Goal: Task Accomplishment & Management: Manage account settings

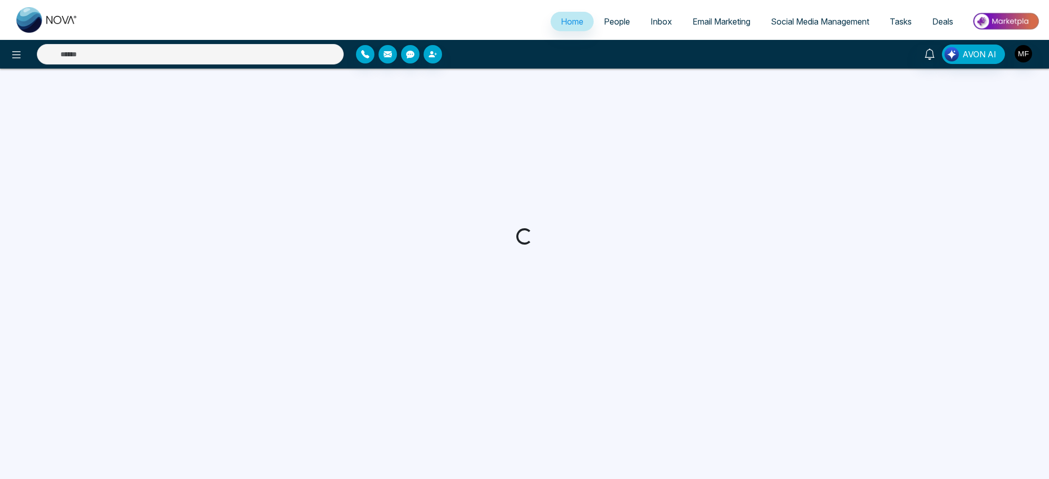
select select "*"
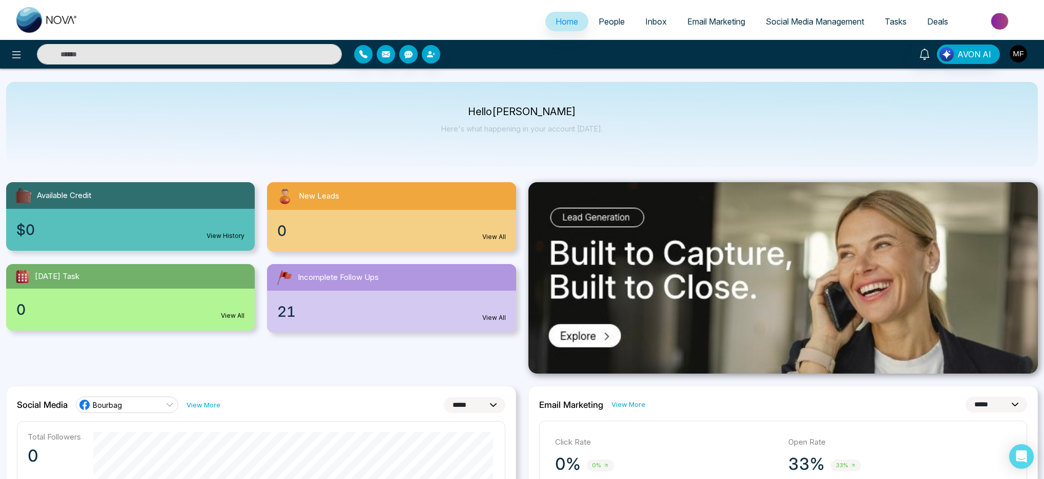
click at [1016, 57] on img "button" at bounding box center [1017, 53] width 17 height 17
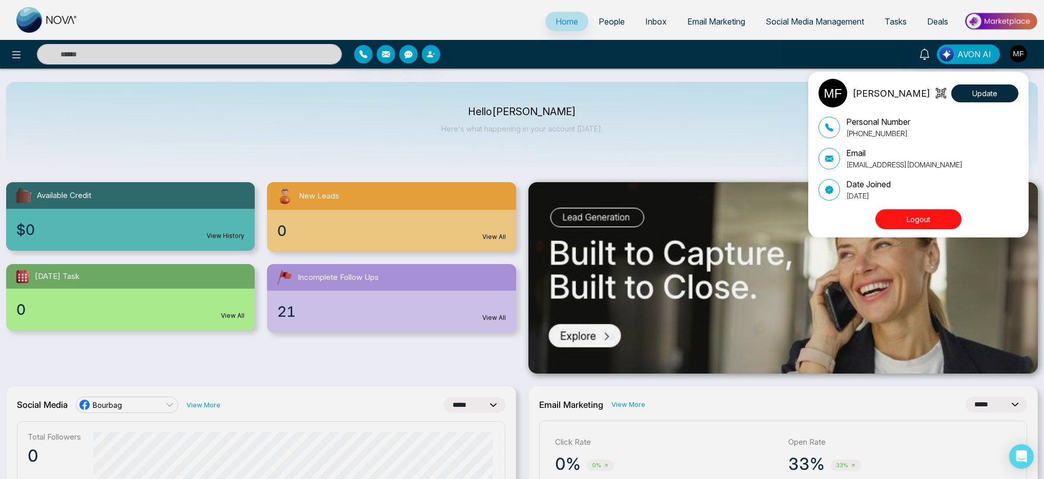
click at [747, 92] on div "[PERSON_NAME] Update Personal Number [PHONE_NUMBER] Email [EMAIL_ADDRESS][DOMAI…" at bounding box center [522, 239] width 1044 height 479
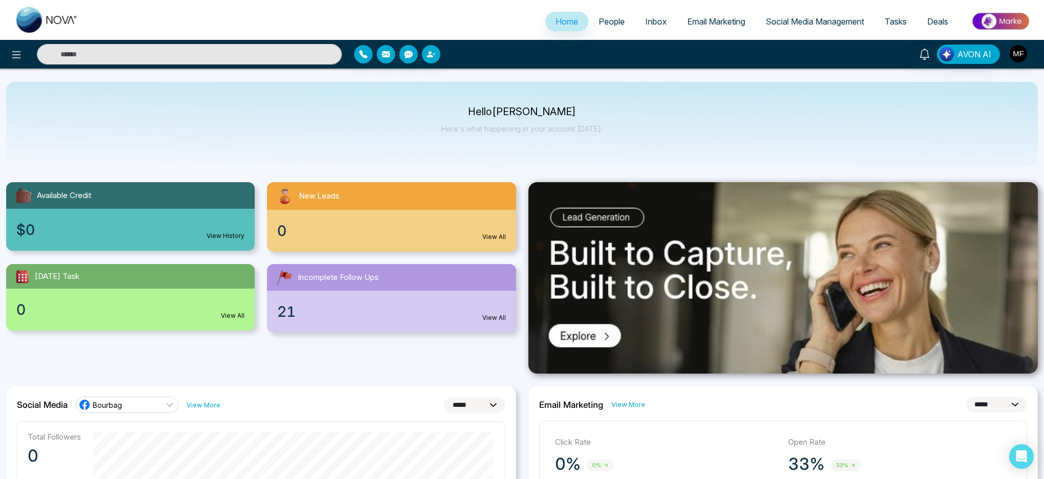
click at [935, 24] on span "Deals" at bounding box center [937, 21] width 21 height 10
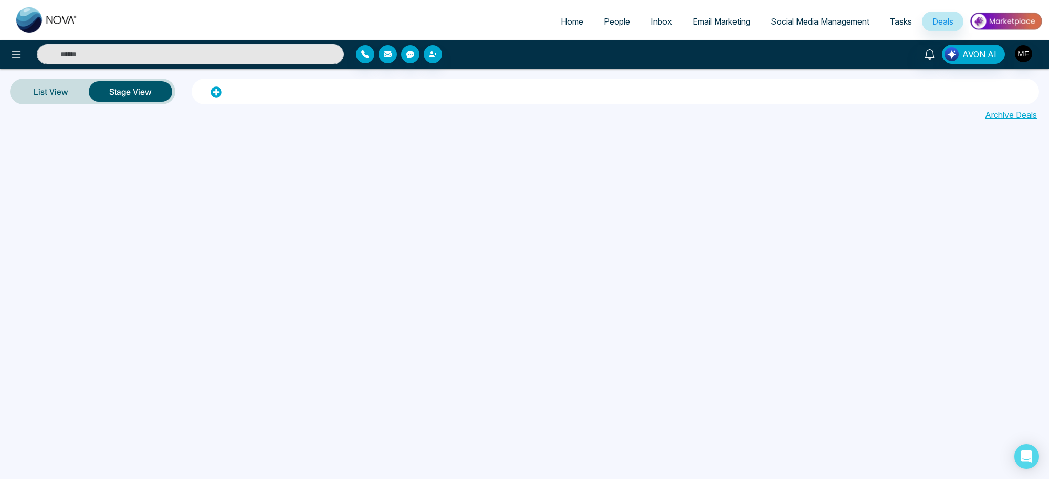
click at [1007, 24] on img at bounding box center [1006, 21] width 74 height 23
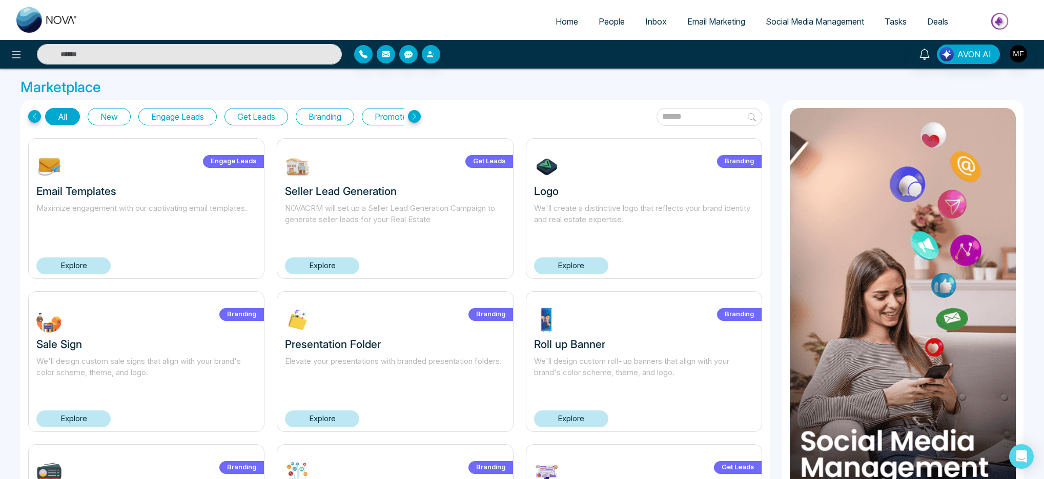
click at [265, 118] on button "Get Leads" at bounding box center [256, 116] width 64 height 17
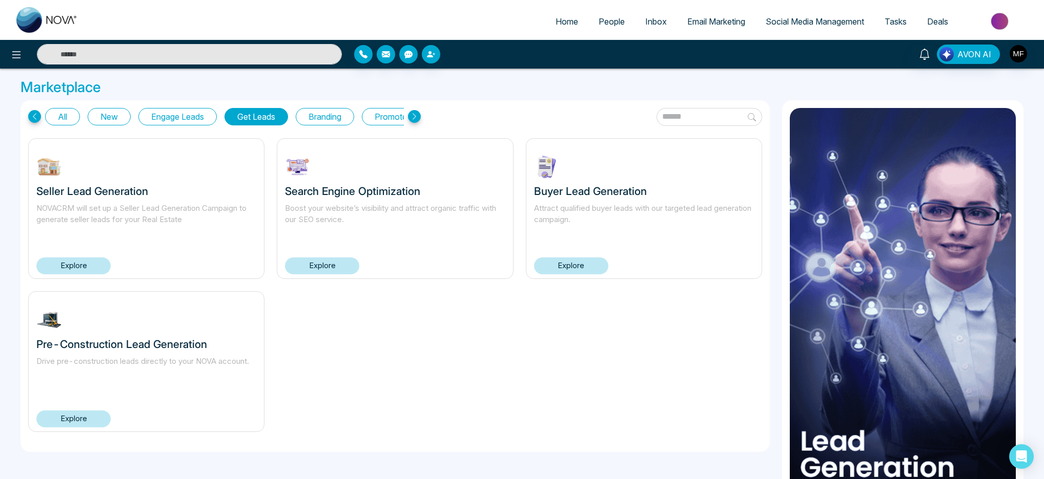
click at [76, 423] on link "Explore" at bounding box center [73, 419] width 74 height 17
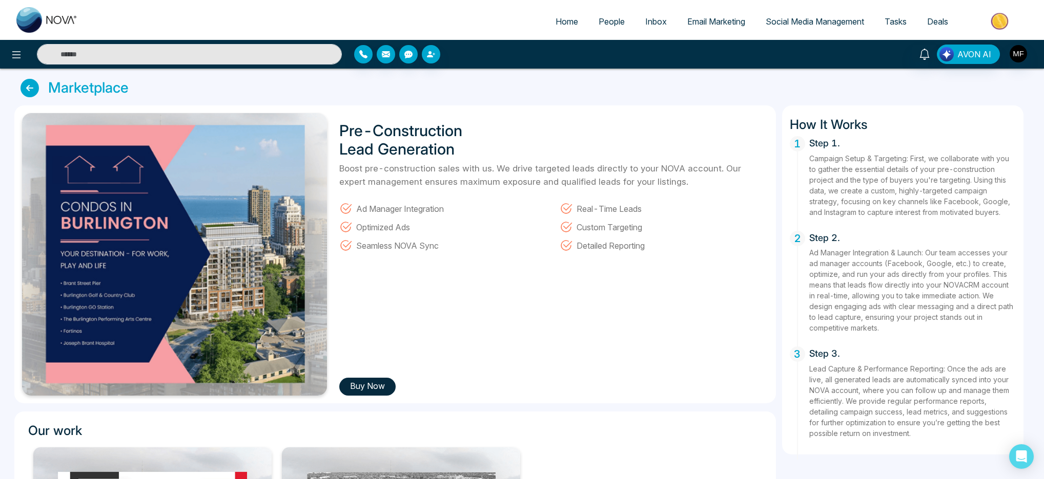
click at [34, 92] on icon at bounding box center [29, 88] width 18 height 18
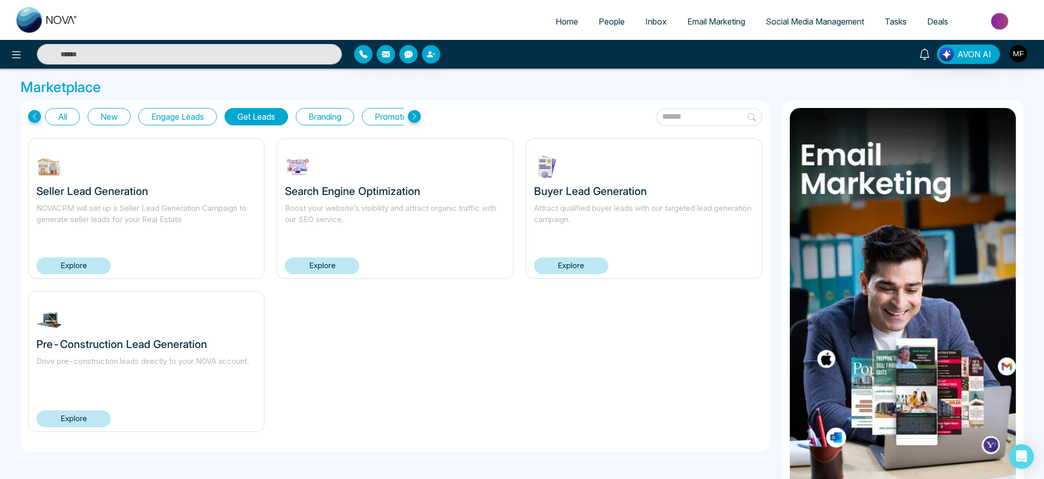
click at [182, 119] on button "Engage Leads" at bounding box center [177, 116] width 78 height 17
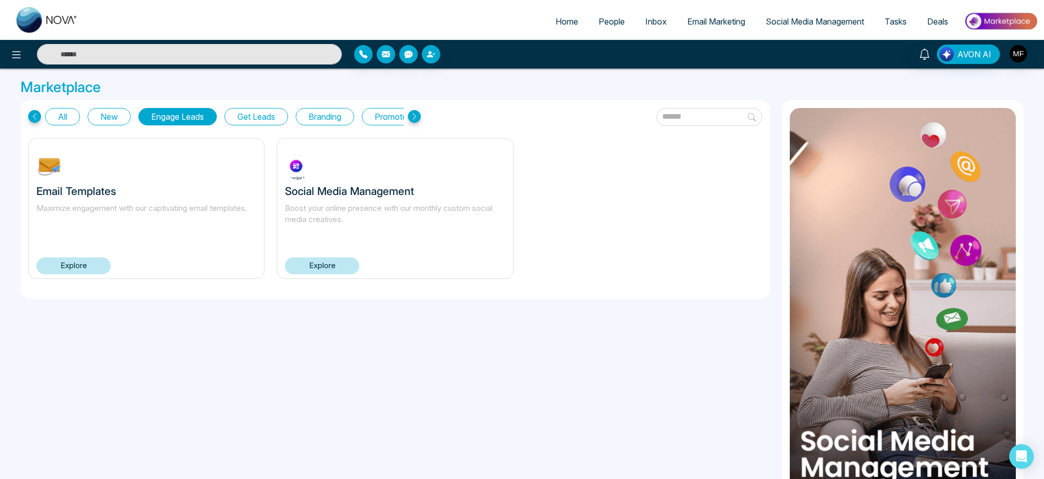
click at [117, 116] on button "New" at bounding box center [109, 116] width 43 height 17
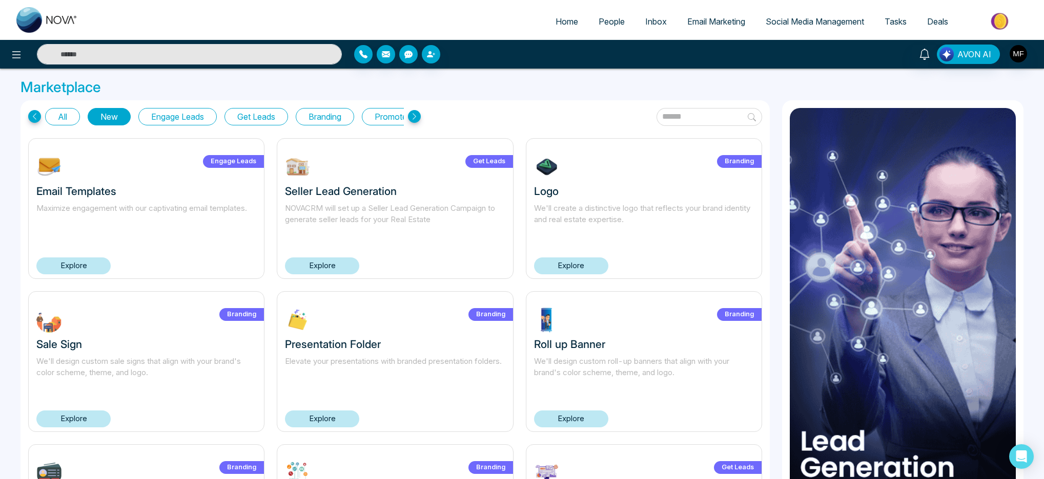
click at [58, 119] on button "All" at bounding box center [62, 116] width 35 height 17
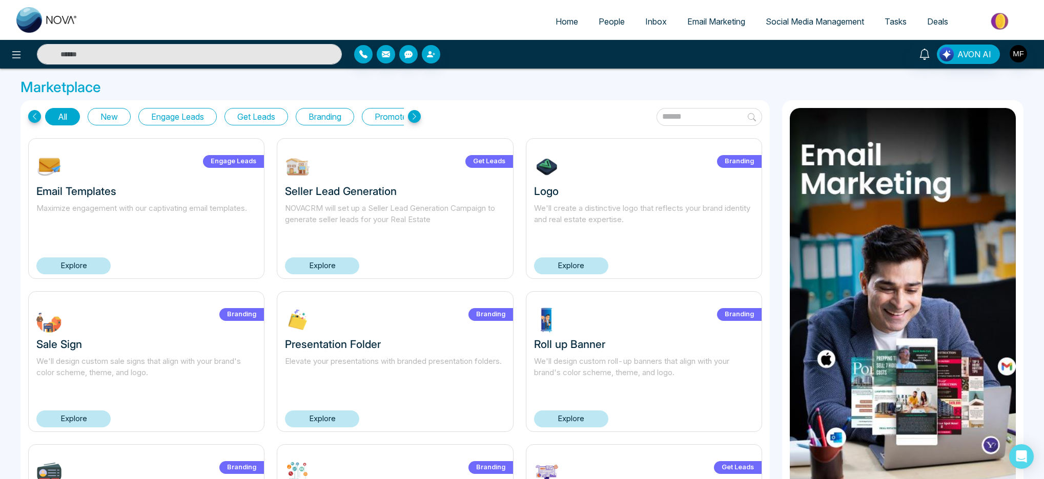
click at [1002, 23] on img at bounding box center [1000, 21] width 74 height 23
click at [1001, 23] on img at bounding box center [1000, 21] width 74 height 23
click at [14, 59] on icon at bounding box center [16, 55] width 12 height 12
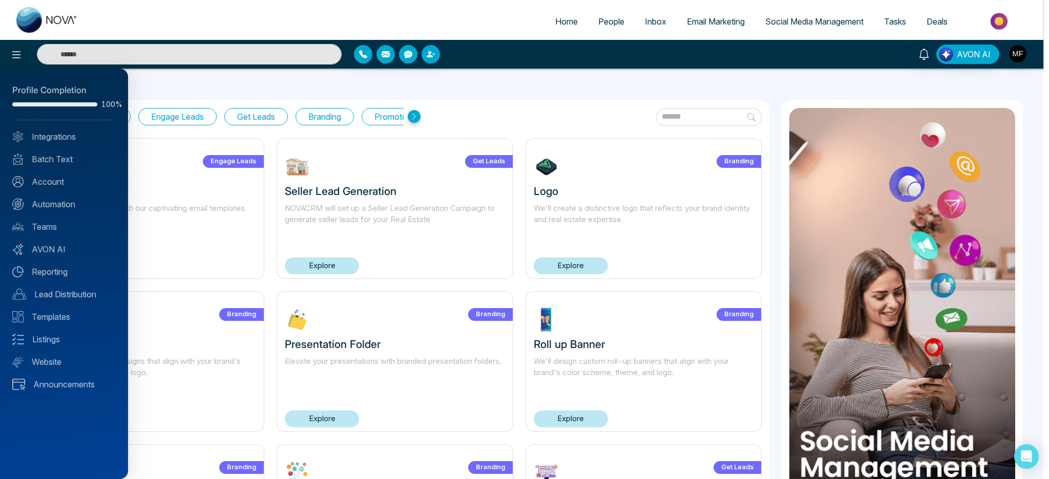
click at [597, 118] on div at bounding box center [524, 239] width 1049 height 479
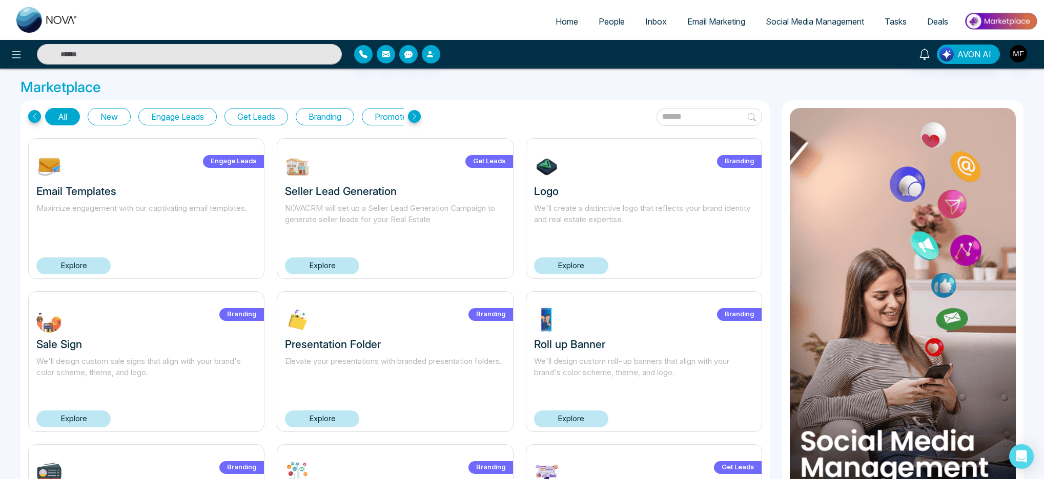
click at [197, 115] on button "Engage Leads" at bounding box center [177, 116] width 78 height 17
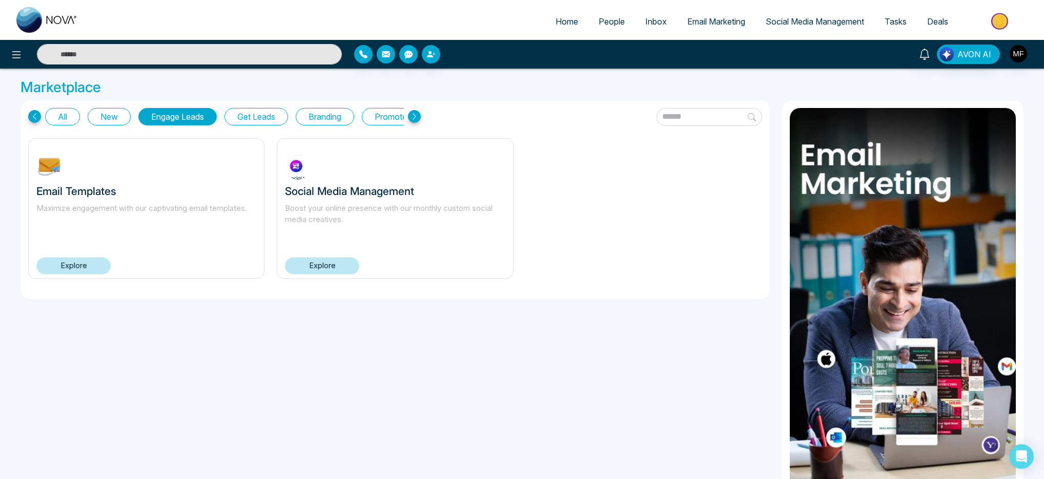
click at [561, 22] on span "Home" at bounding box center [566, 21] width 23 height 10
select select "*"
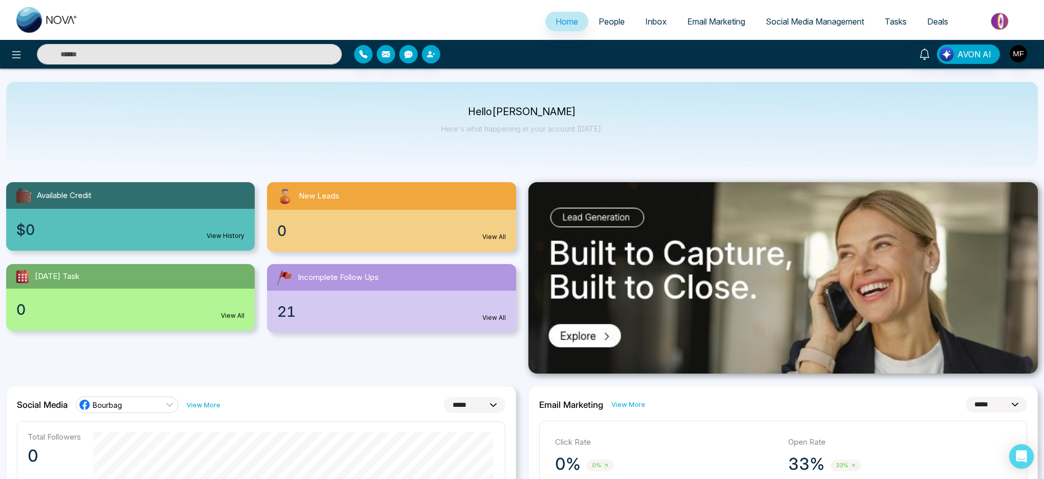
click at [608, 24] on span "People" at bounding box center [611, 21] width 26 height 10
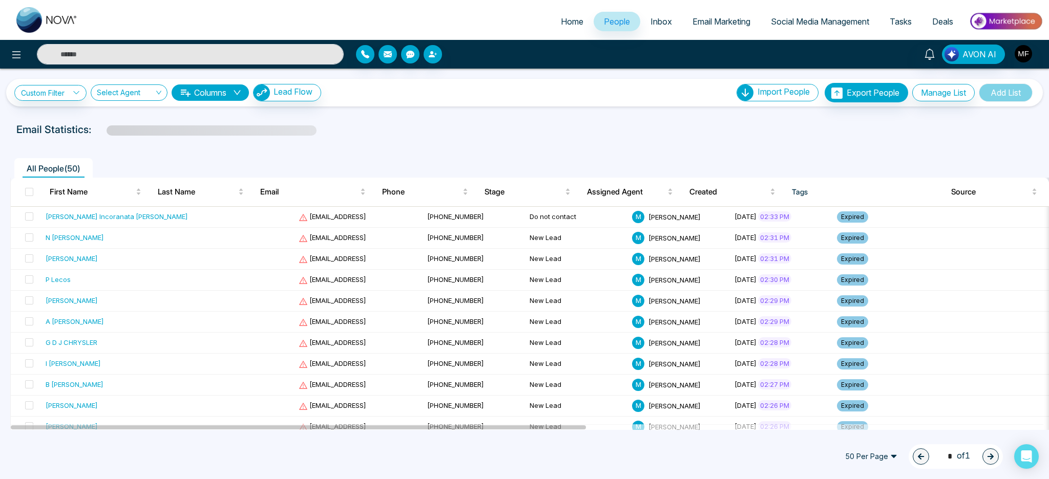
click at [651, 21] on span "Inbox" at bounding box center [662, 21] width 22 height 10
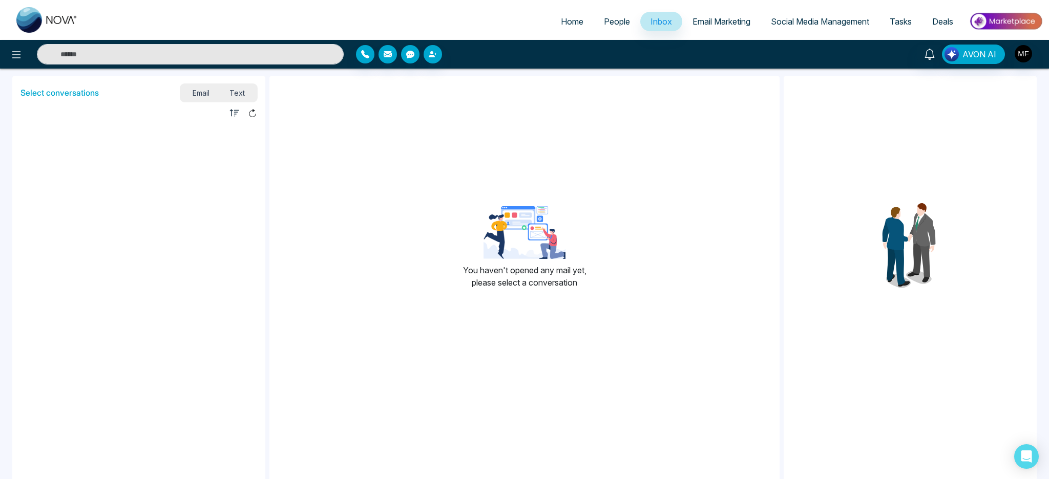
click at [702, 29] on link "Email Marketing" at bounding box center [721, 21] width 78 height 19
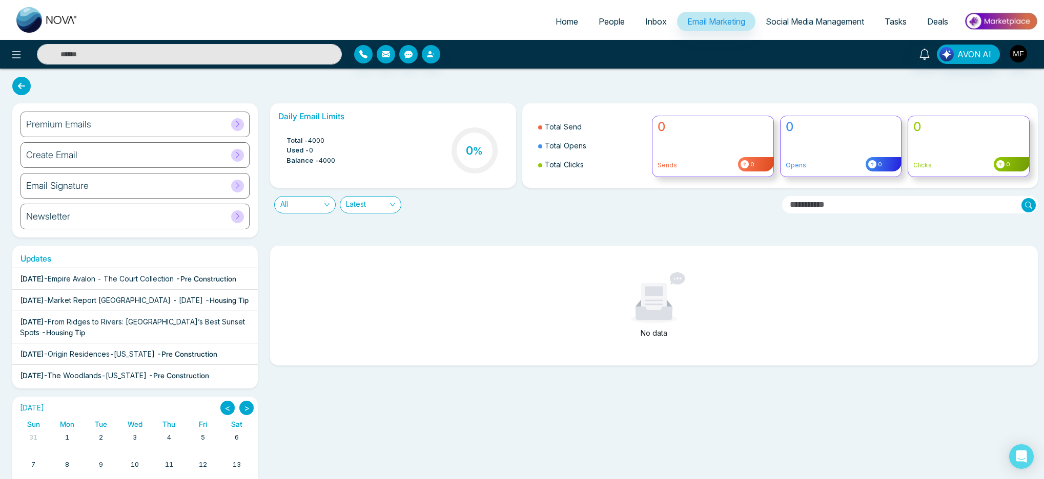
click at [170, 284] on div "[DATE] - Empire Avalon - The Court Collection - Pre Construction" at bounding box center [128, 279] width 216 height 11
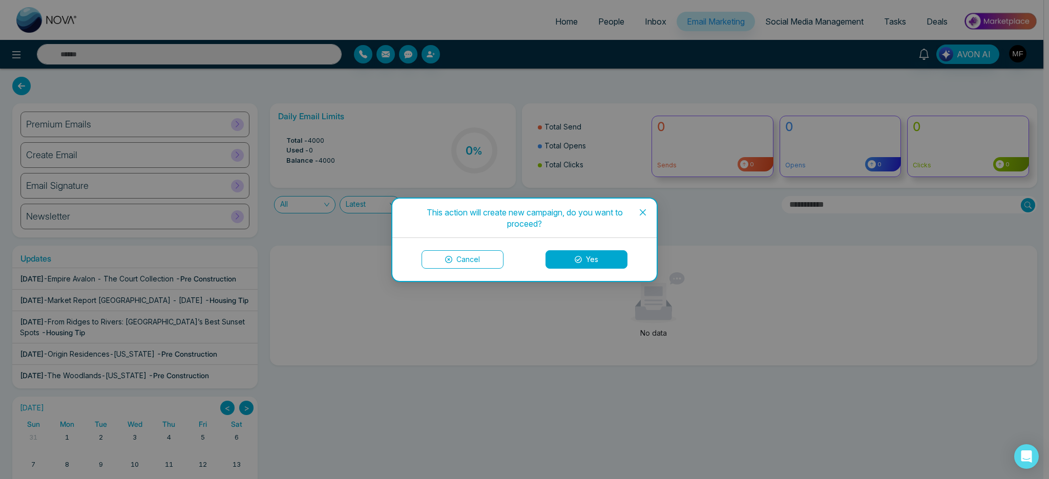
click at [645, 210] on icon "close" at bounding box center [643, 212] width 6 height 6
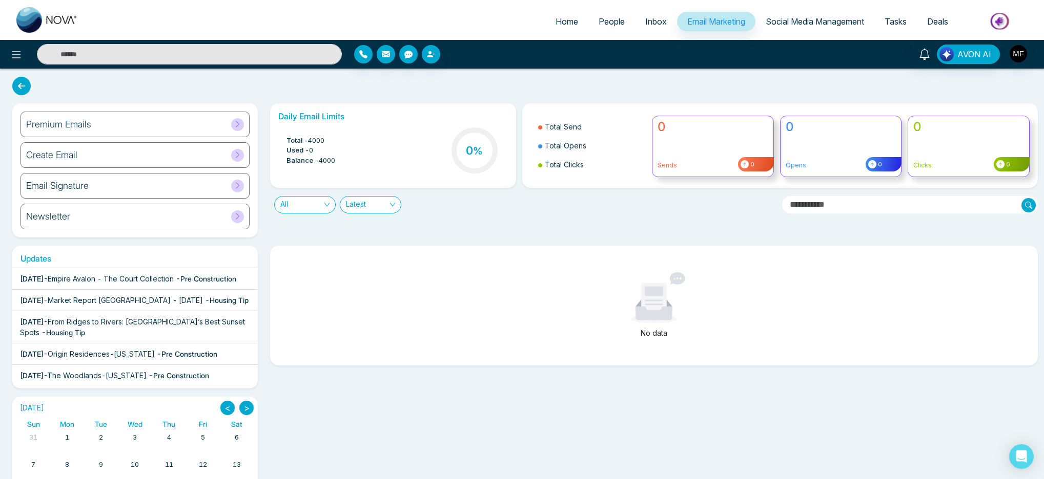
click at [98, 284] on div "[DATE] - Empire Avalon - The Court Collection - Pre Construction" at bounding box center [128, 279] width 216 height 11
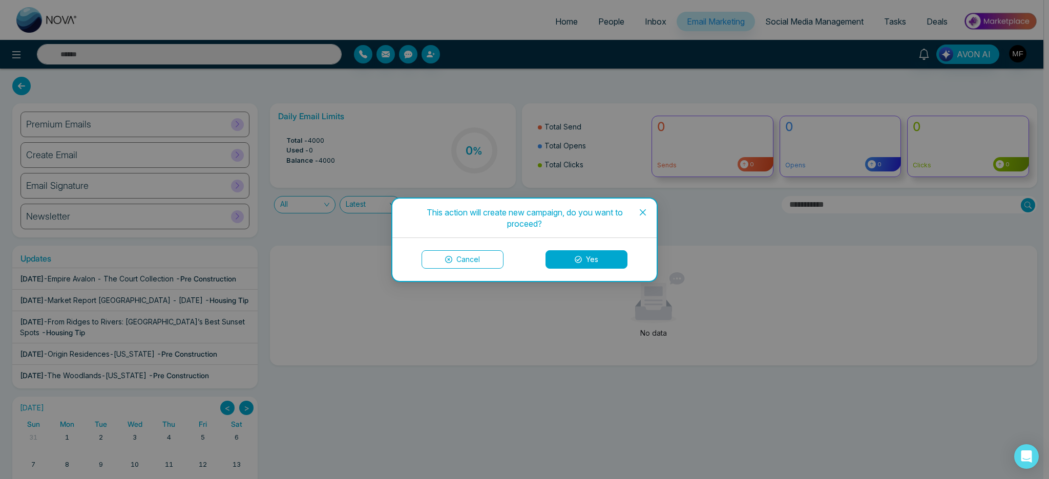
click at [451, 264] on button "Cancel" at bounding box center [463, 260] width 82 height 18
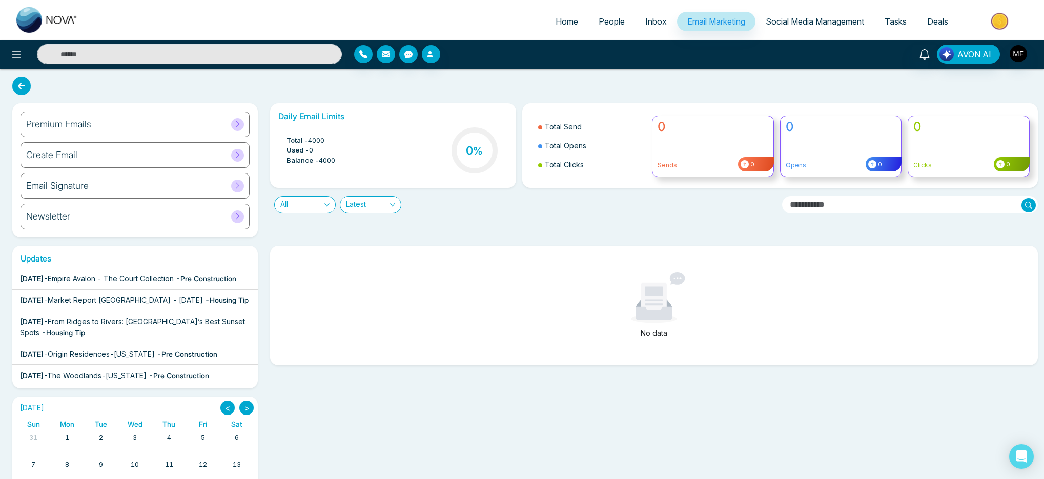
click at [645, 26] on span "Inbox" at bounding box center [656, 21] width 22 height 10
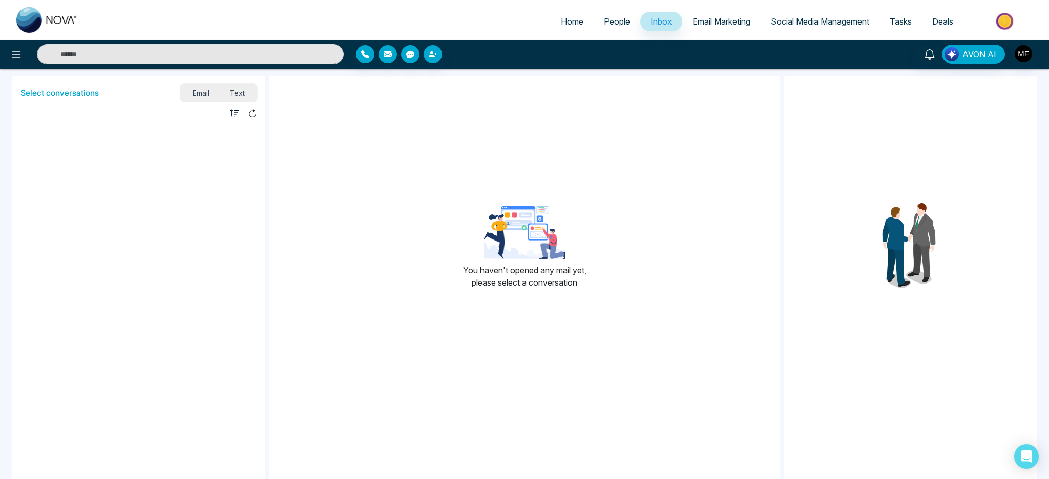
click at [604, 24] on span "People" at bounding box center [617, 21] width 26 height 10
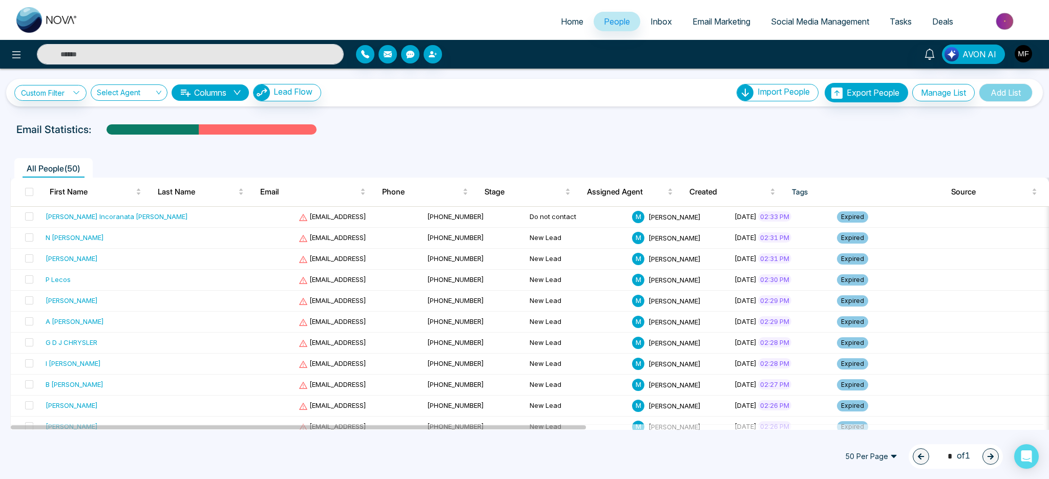
click at [729, 30] on link "Email Marketing" at bounding box center [721, 21] width 78 height 19
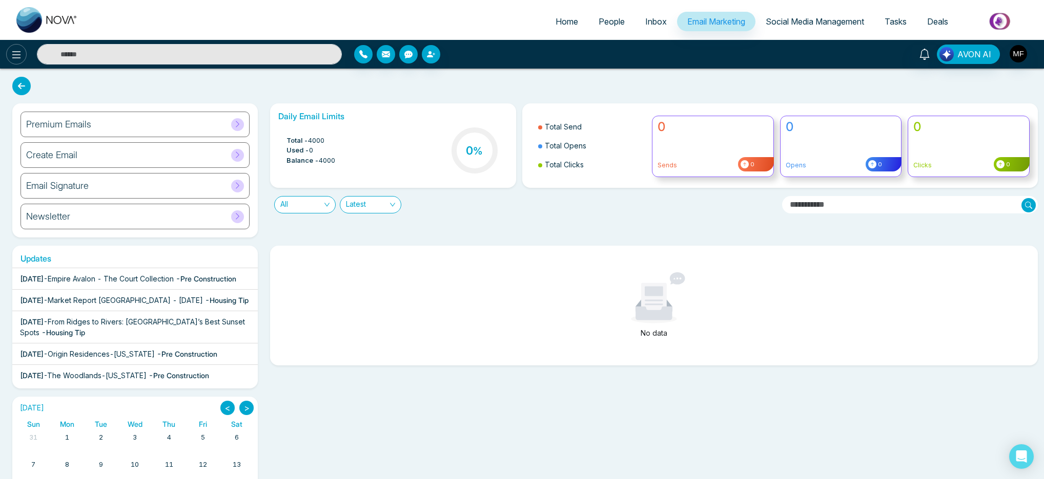
click at [17, 53] on icon at bounding box center [16, 55] width 12 height 12
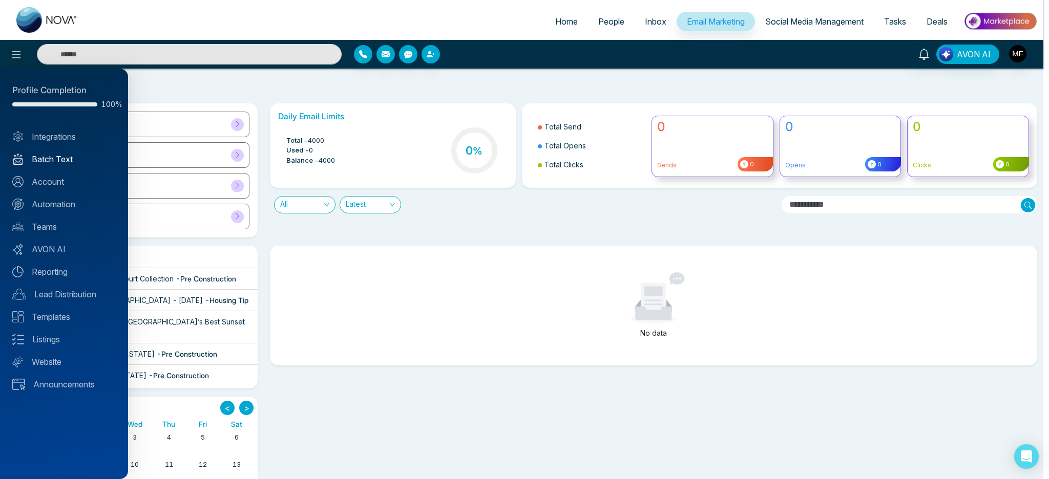
click at [35, 154] on link "Batch Text" at bounding box center [63, 159] width 103 height 12
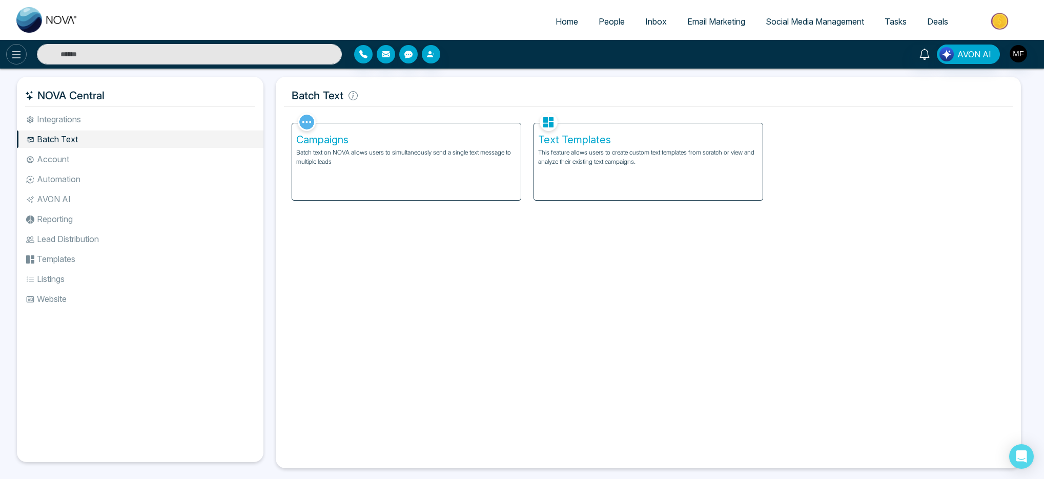
click at [11, 58] on icon at bounding box center [16, 55] width 12 height 12
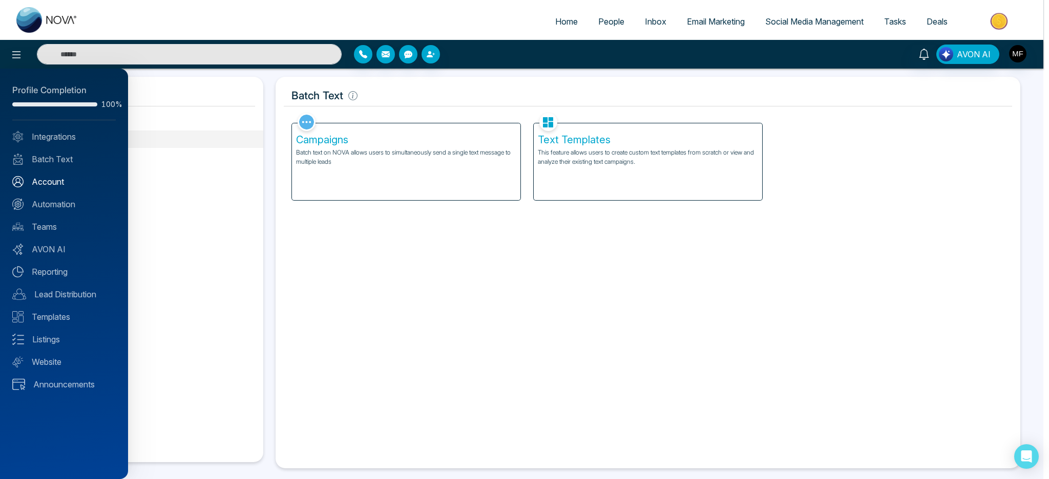
click at [53, 176] on link "Account" at bounding box center [63, 182] width 103 height 12
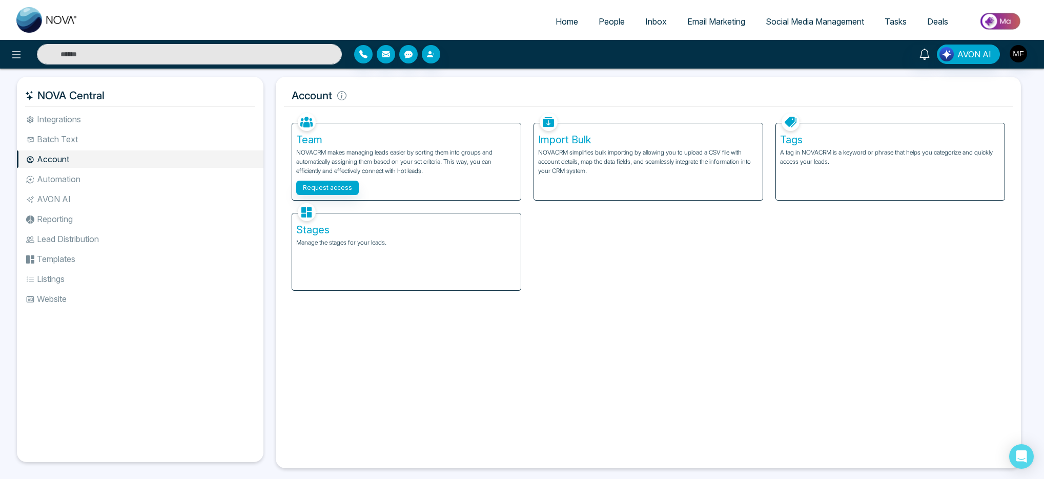
click at [60, 184] on li "Automation" at bounding box center [140, 179] width 246 height 17
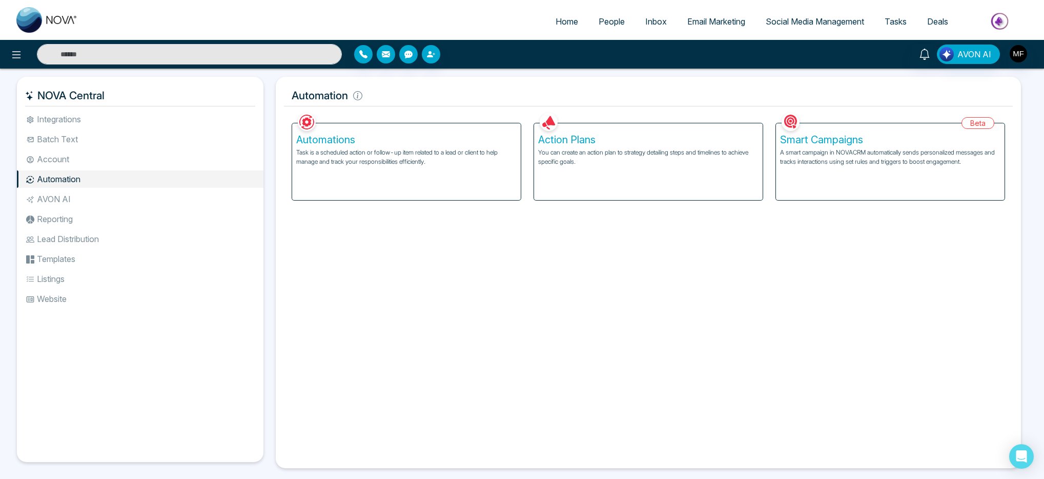
click at [88, 197] on li "AVON AI" at bounding box center [140, 199] width 246 height 17
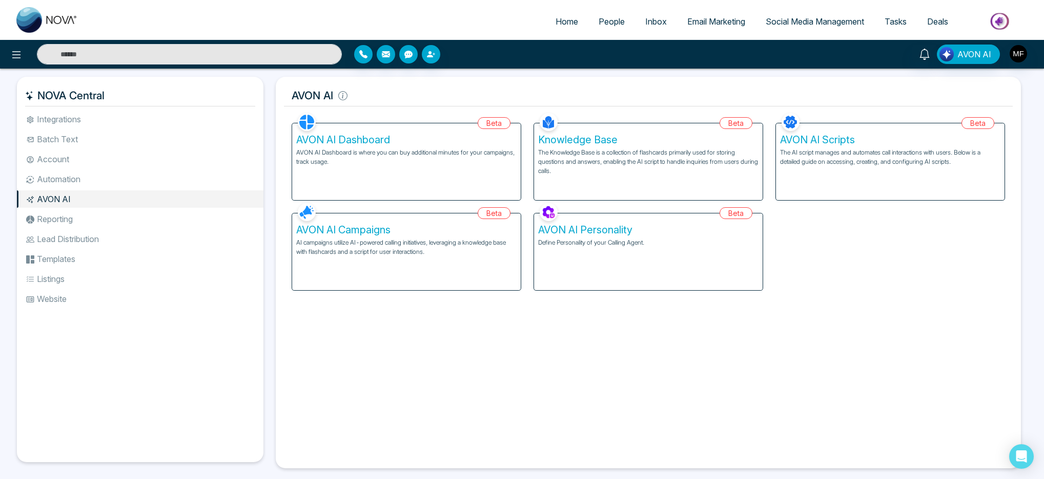
click at [97, 211] on li "Reporting" at bounding box center [140, 219] width 246 height 17
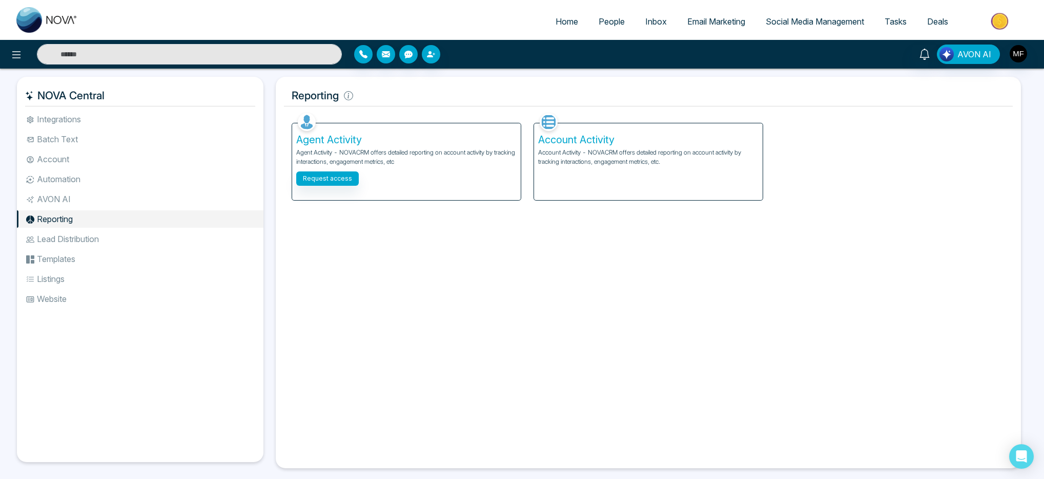
click at [106, 205] on li "AVON AI" at bounding box center [140, 199] width 246 height 17
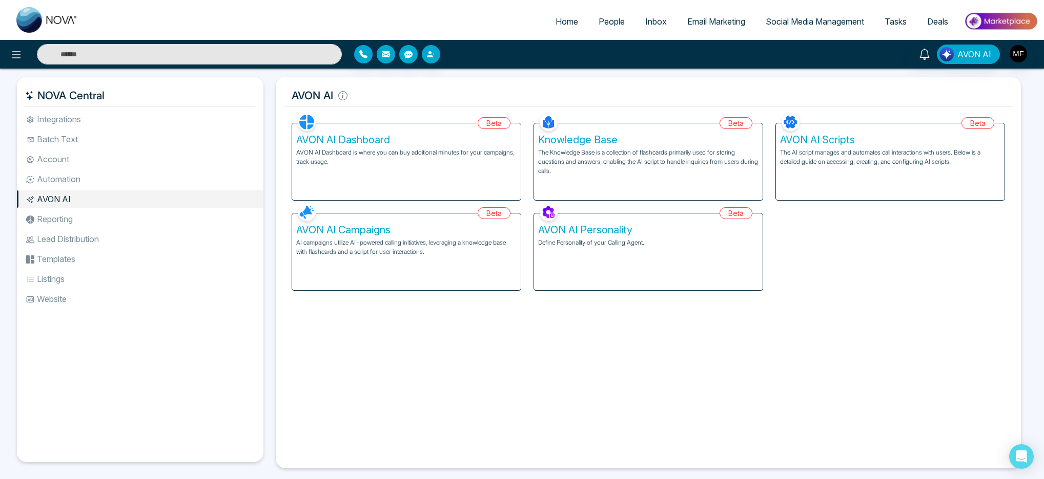
click at [105, 220] on li "Reporting" at bounding box center [140, 219] width 246 height 17
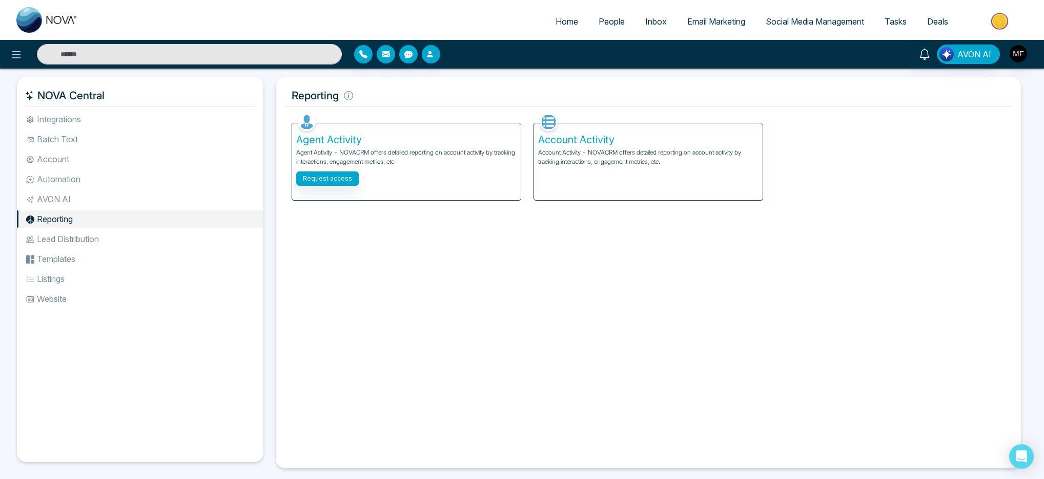
click at [120, 239] on li "Lead Distribution" at bounding box center [140, 239] width 246 height 17
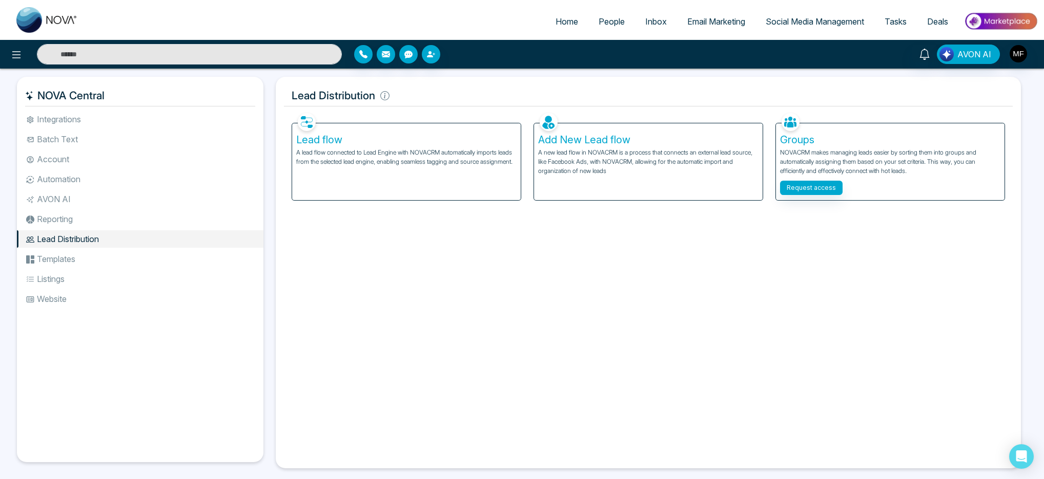
click at [134, 265] on li "Templates" at bounding box center [140, 259] width 246 height 17
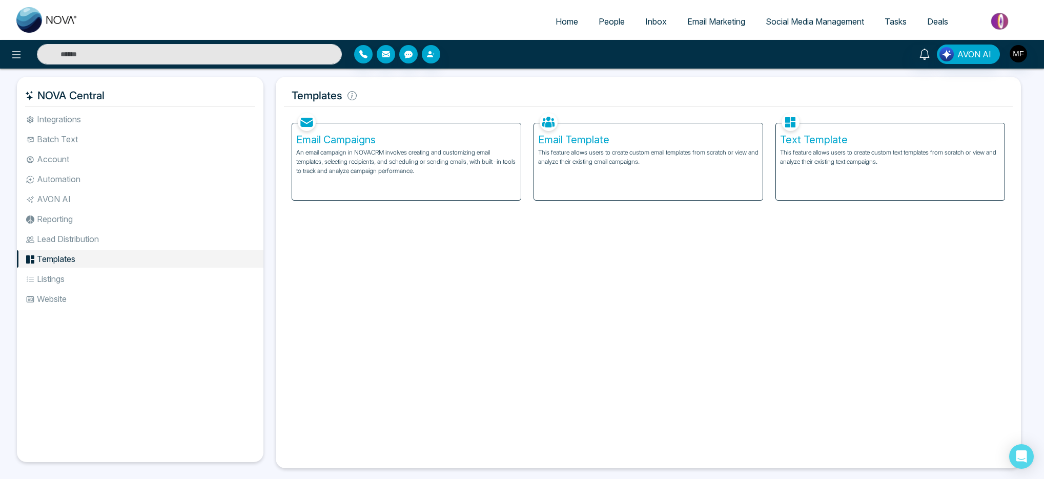
click at [132, 289] on ul "Integrations Batch Text Account Automation AVON AI Reporting Lead Distribution …" at bounding box center [140, 279] width 246 height 336
click at [133, 285] on li "Listings" at bounding box center [140, 278] width 246 height 17
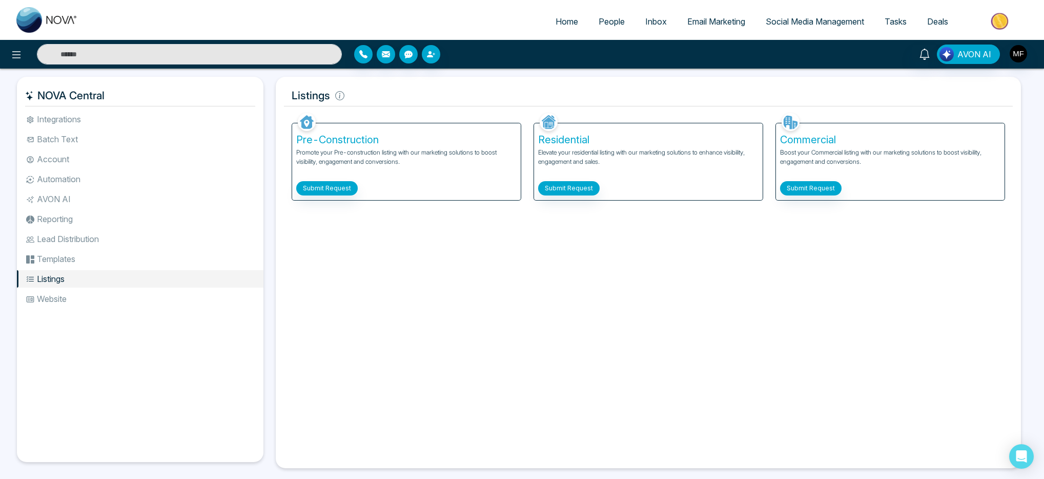
click at [78, 307] on li "Website" at bounding box center [140, 298] width 246 height 17
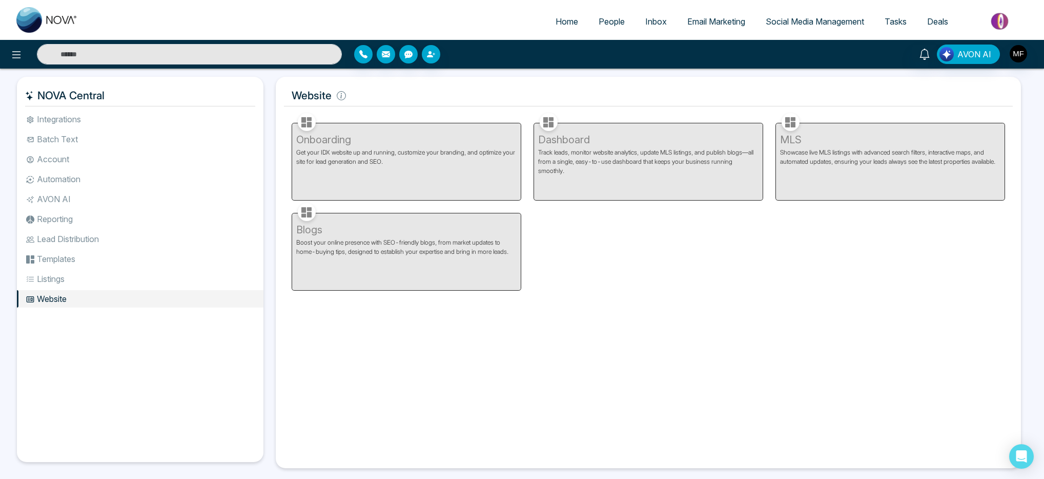
click at [93, 280] on li "Listings" at bounding box center [140, 278] width 246 height 17
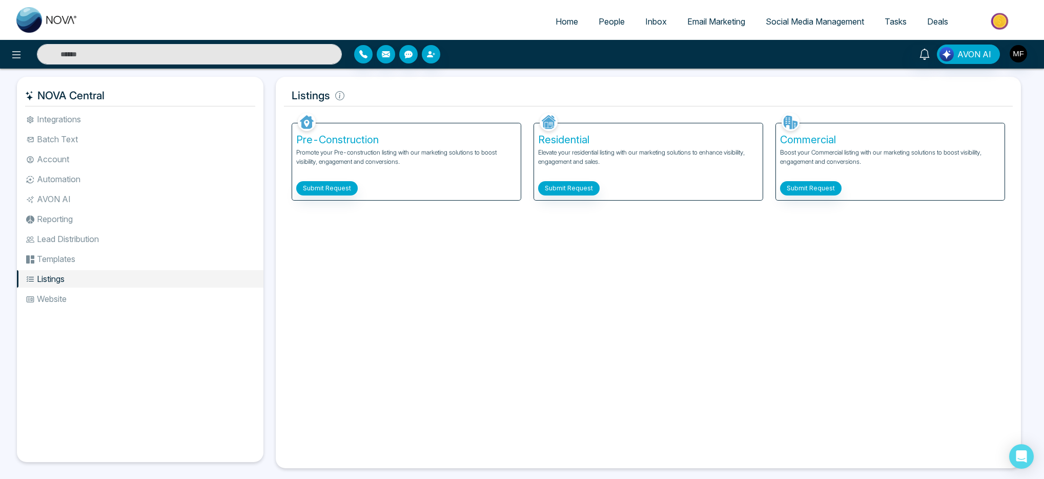
click at [529, 111] on div "Residential Elevate your residential listing with our marketing solutions to en…" at bounding box center [648, 156] width 242 height 90
click at [1015, 26] on img at bounding box center [1000, 21] width 74 height 23
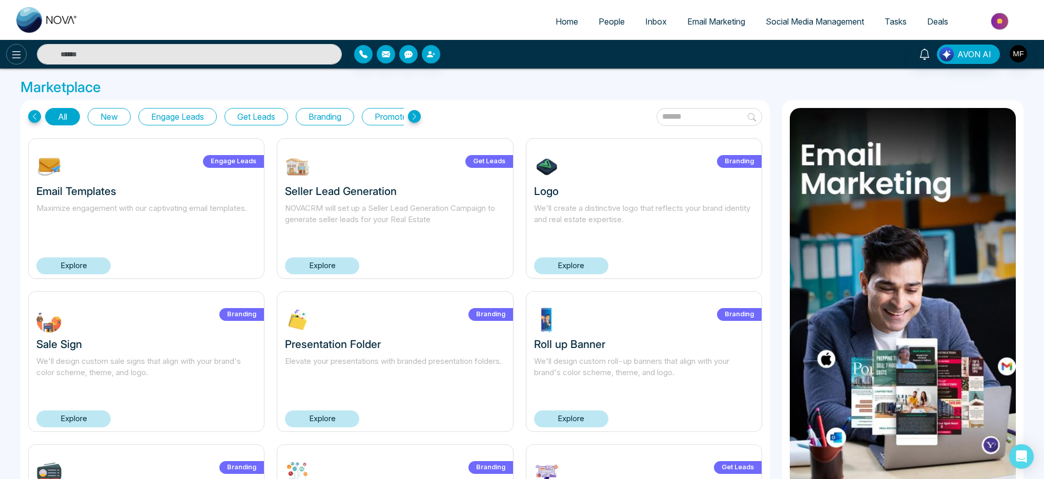
click at [13, 54] on icon at bounding box center [16, 55] width 12 height 12
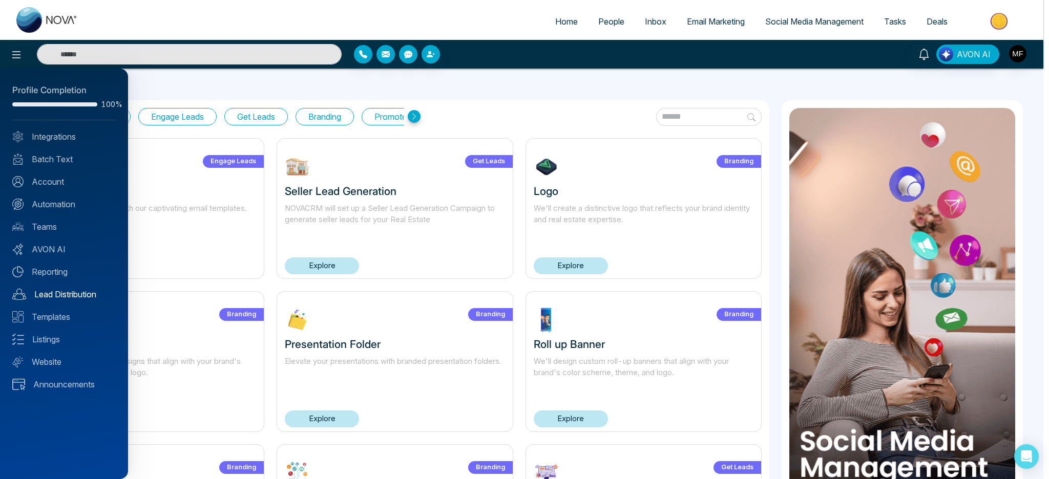
click at [65, 300] on link "Lead Distribution" at bounding box center [63, 294] width 103 height 12
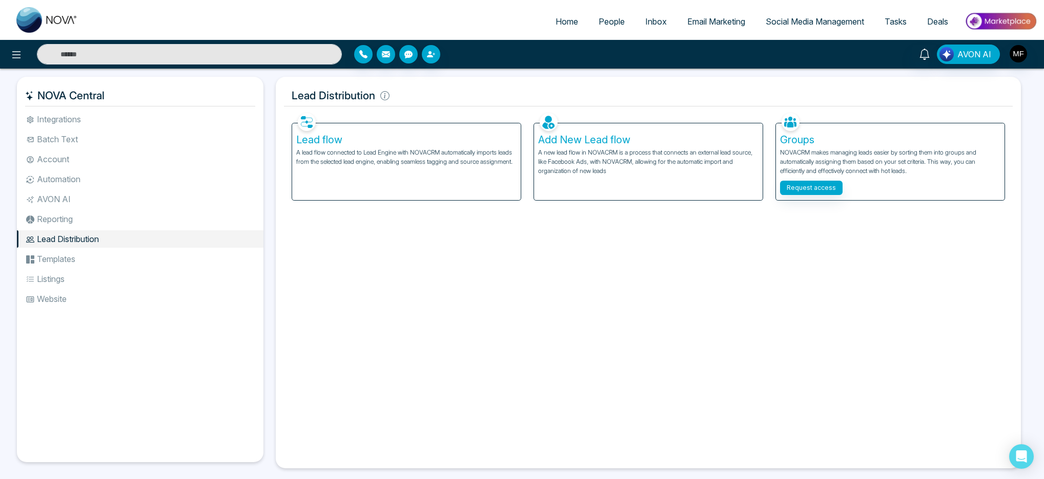
click at [549, 124] on img at bounding box center [548, 122] width 18 height 18
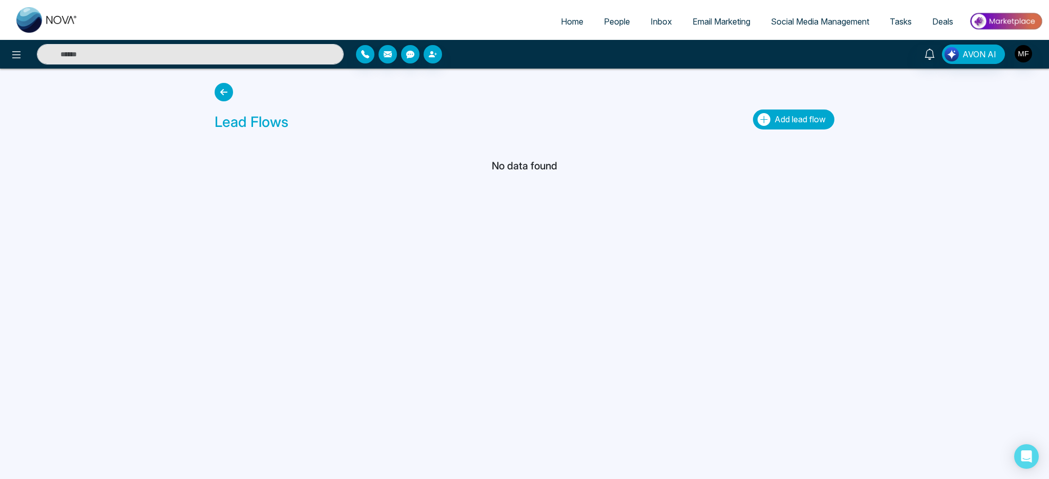
click at [783, 124] on span "Add lead flow" at bounding box center [800, 119] width 51 height 10
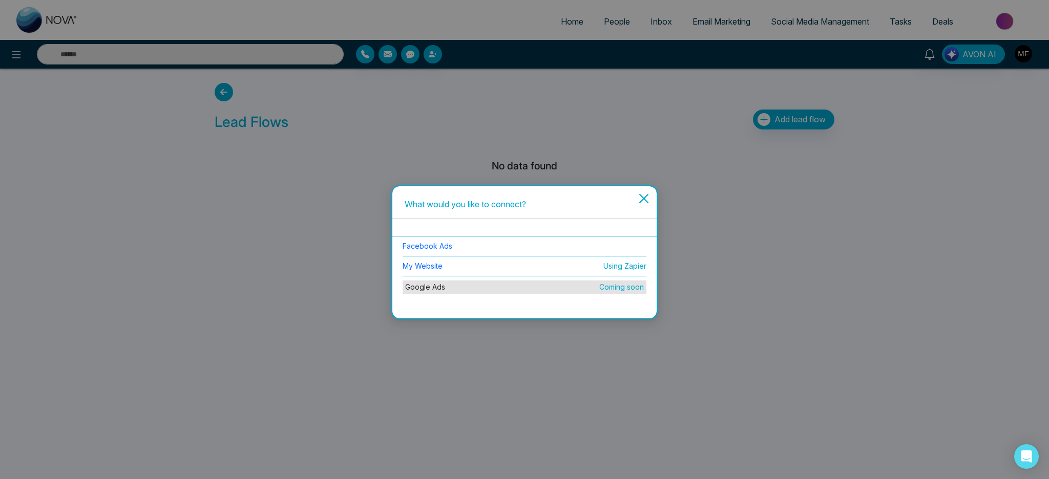
click at [644, 195] on icon "close" at bounding box center [644, 199] width 12 height 12
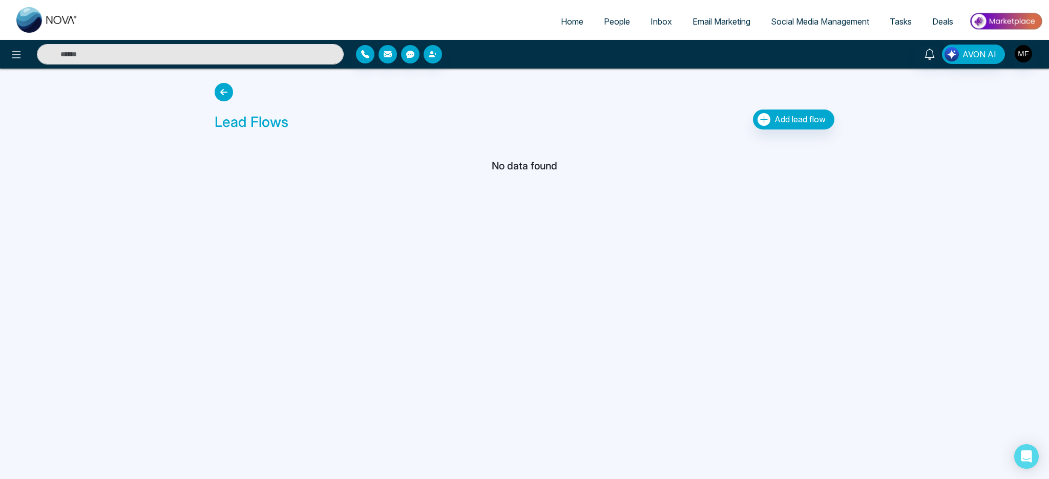
click at [226, 92] on icon at bounding box center [224, 92] width 18 height 18
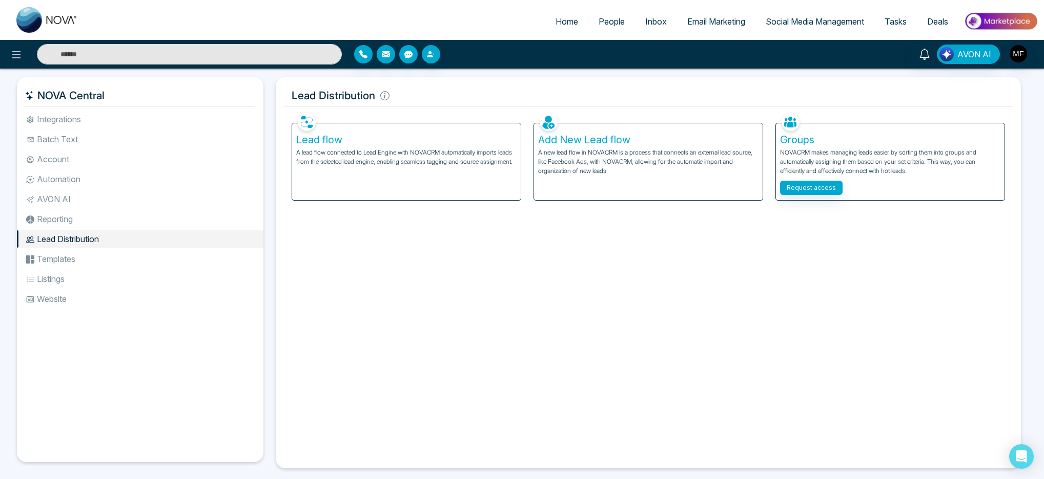
click at [330, 139] on h5 "Lead flow" at bounding box center [406, 140] width 220 height 12
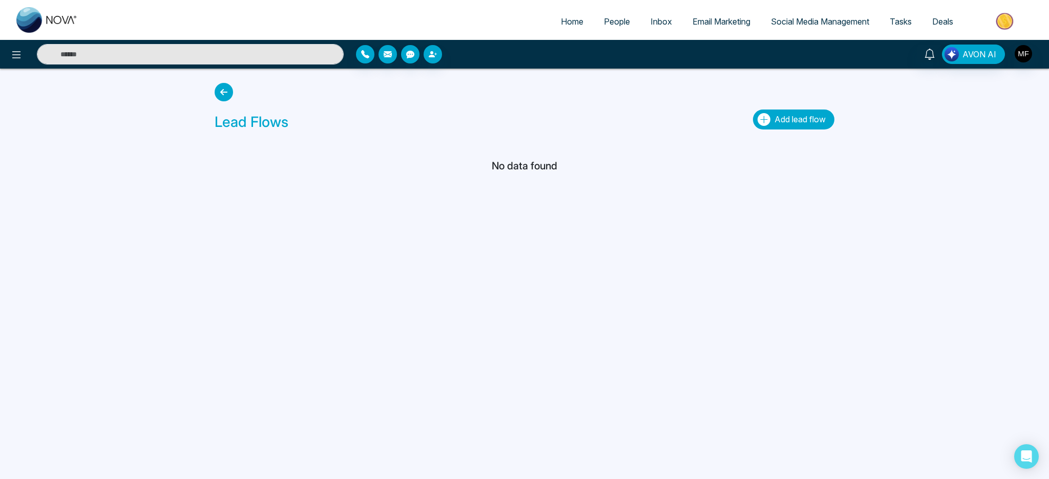
click at [782, 123] on span "Add lead flow" at bounding box center [800, 119] width 51 height 10
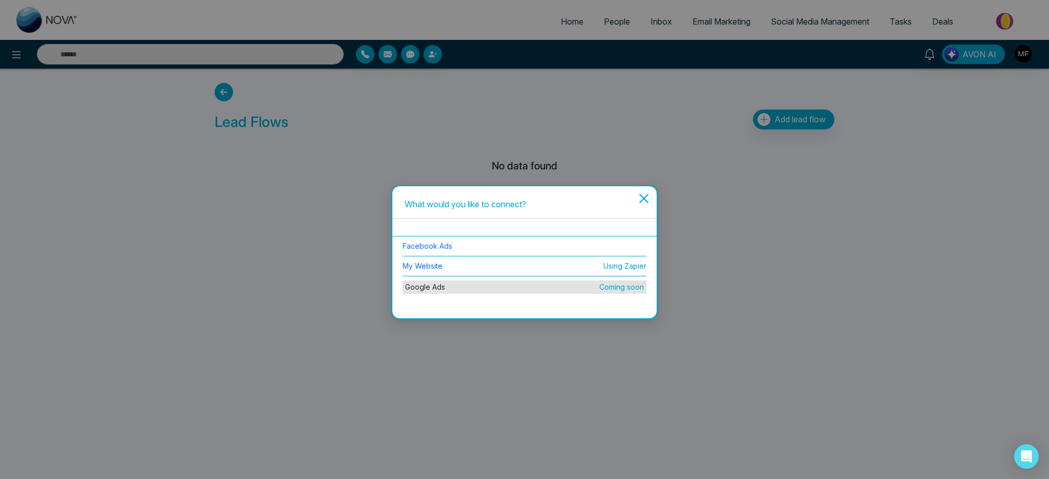
click at [539, 134] on div "What would you like to connect? Facebook Ads My Website Using Zapier Google Ads…" at bounding box center [524, 239] width 1049 height 479
click at [216, 92] on div "What would you like to connect? Facebook Ads My Website Using Zapier Google Ads…" at bounding box center [524, 239] width 1049 height 479
click at [219, 90] on div "What would you like to connect? Facebook Ads My Website Using Zapier Google Ads…" at bounding box center [524, 239] width 1049 height 479
click at [639, 194] on icon "close" at bounding box center [644, 199] width 12 height 12
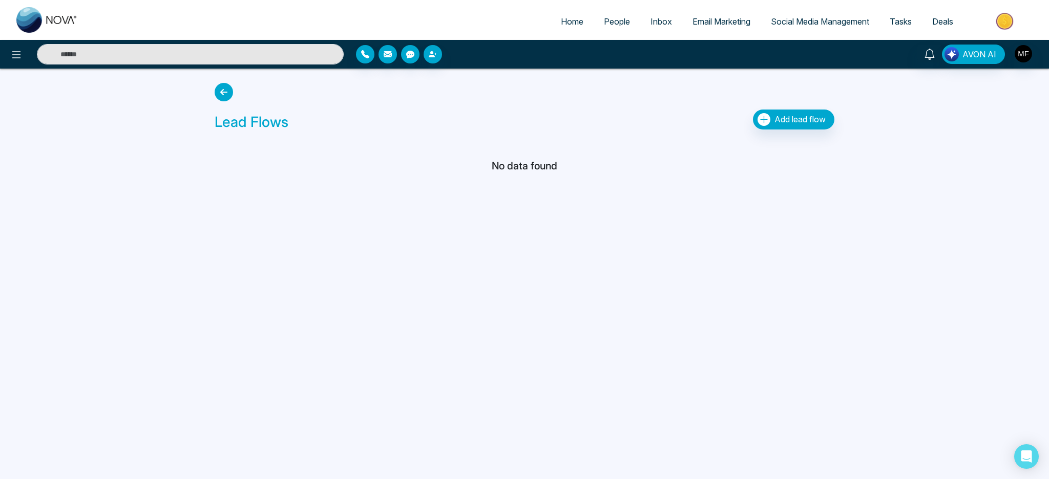
click at [227, 94] on icon at bounding box center [224, 92] width 18 height 18
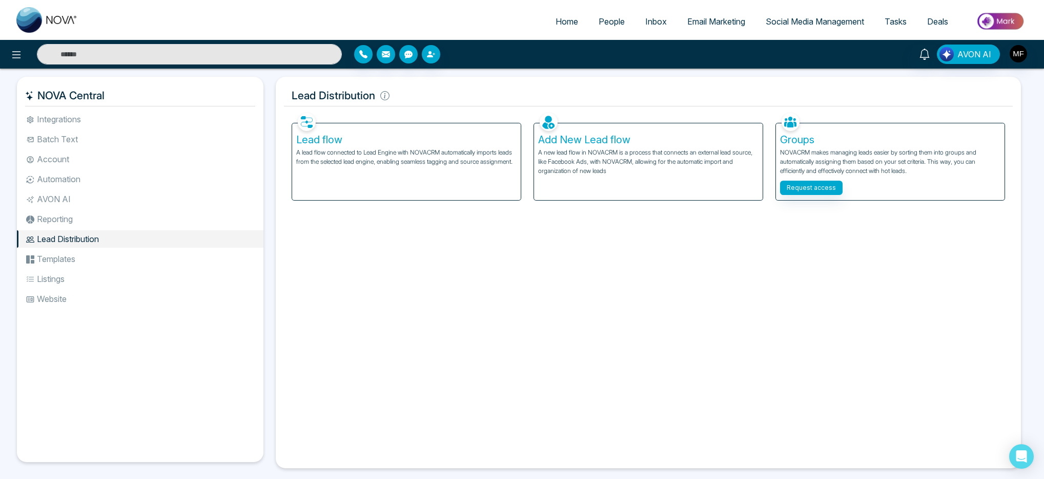
click at [68, 219] on li "Reporting" at bounding box center [140, 219] width 246 height 17
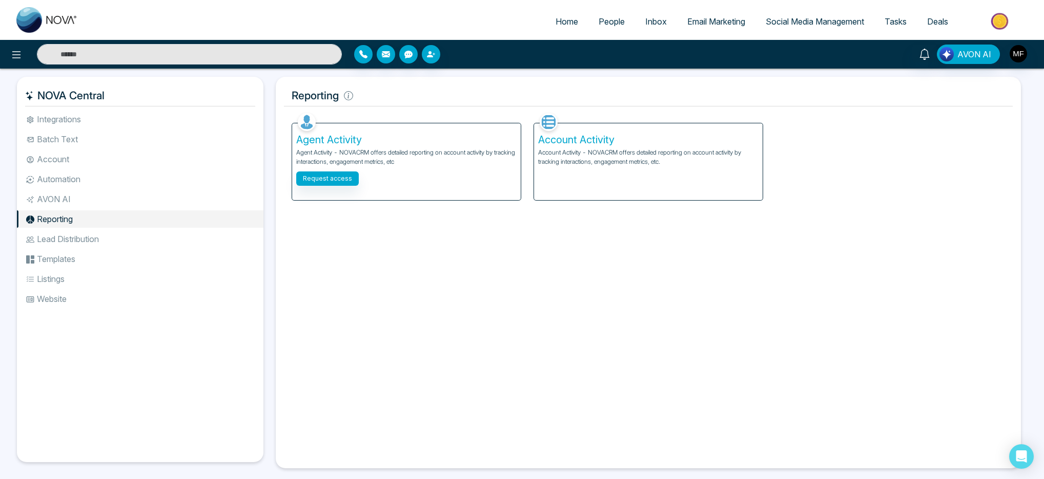
click at [65, 200] on li "AVON AI" at bounding box center [140, 199] width 246 height 17
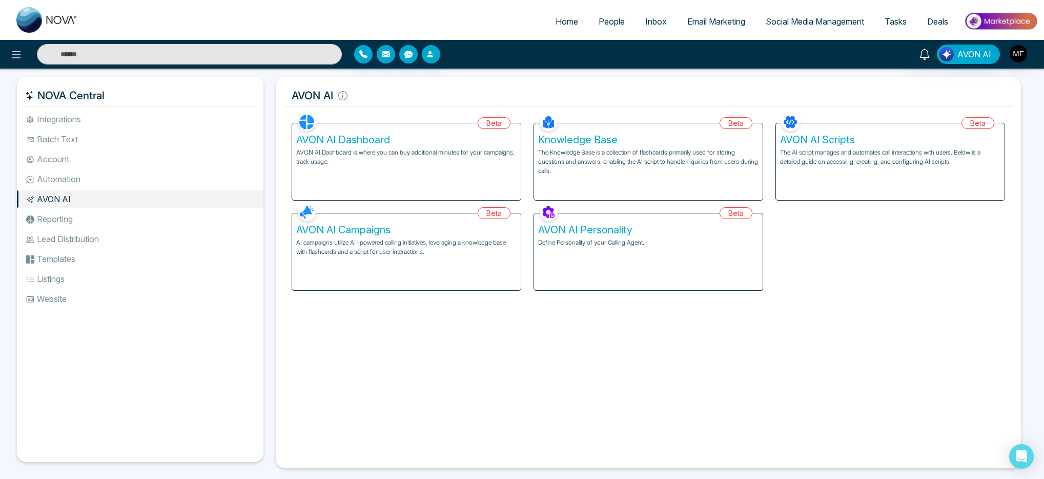
click at [67, 179] on li "Automation" at bounding box center [140, 179] width 246 height 17
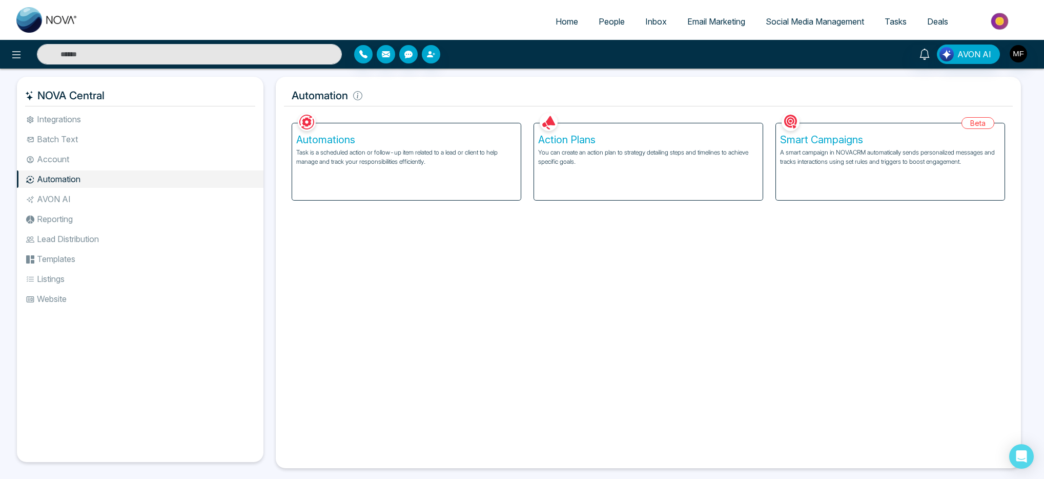
click at [73, 163] on li "Account" at bounding box center [140, 159] width 246 height 17
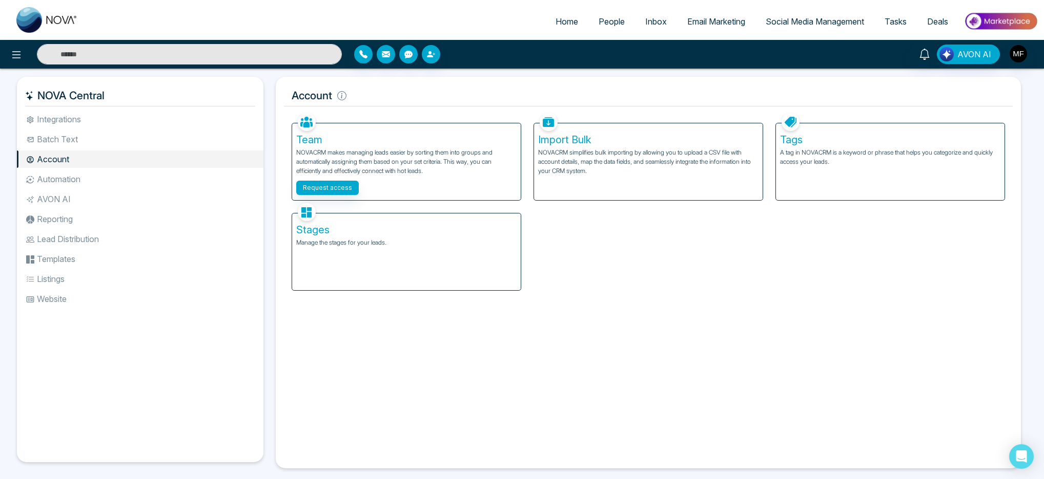
click at [81, 144] on li "Batch Text" at bounding box center [140, 139] width 246 height 17
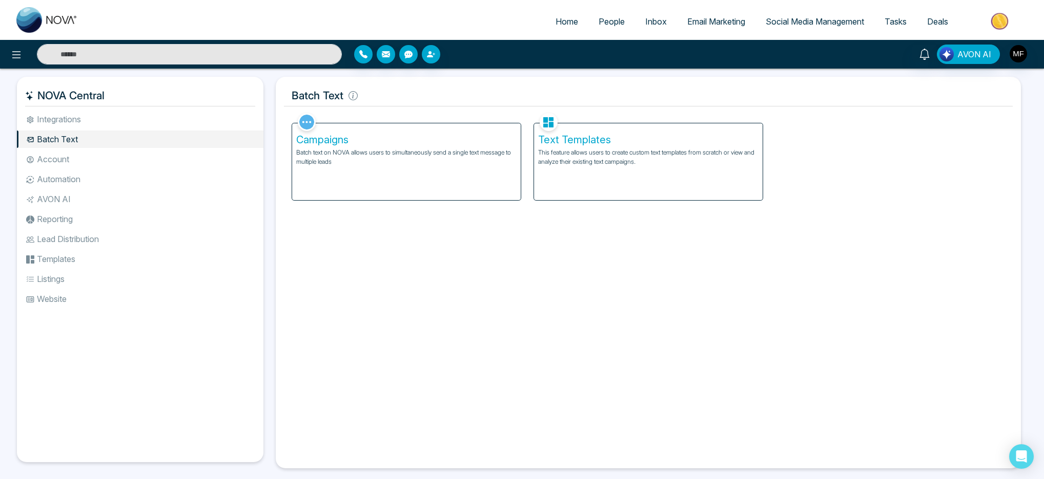
click at [57, 274] on li "Listings" at bounding box center [140, 278] width 246 height 17
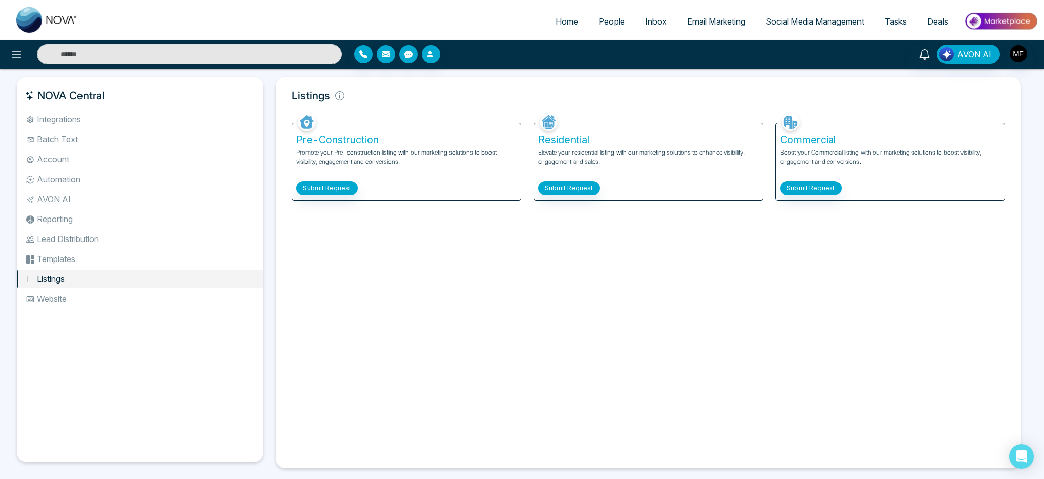
click at [62, 262] on li "Templates" at bounding box center [140, 259] width 246 height 17
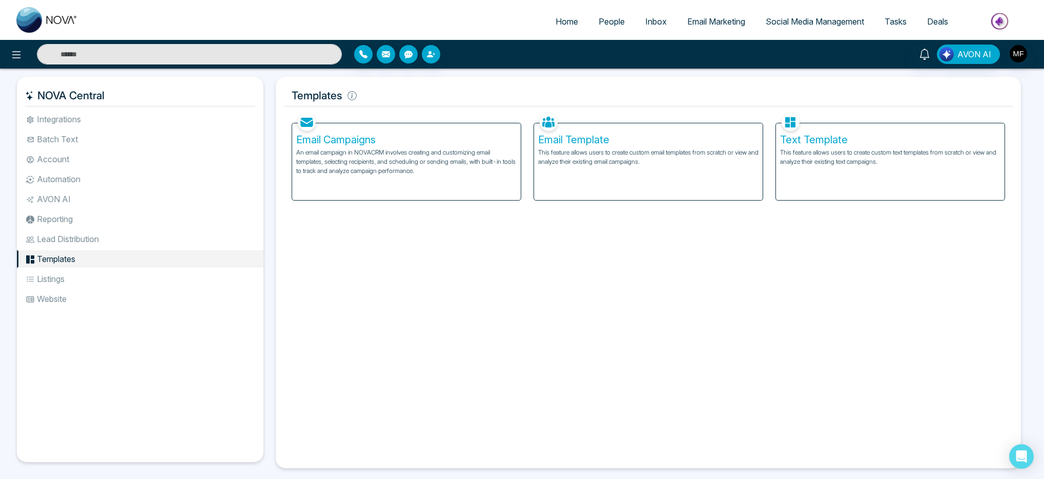
click at [60, 269] on ul "Integrations Batch Text Account Automation AVON AI Reporting Lead Distribution …" at bounding box center [140, 279] width 246 height 336
click at [59, 278] on li "Listings" at bounding box center [140, 278] width 246 height 17
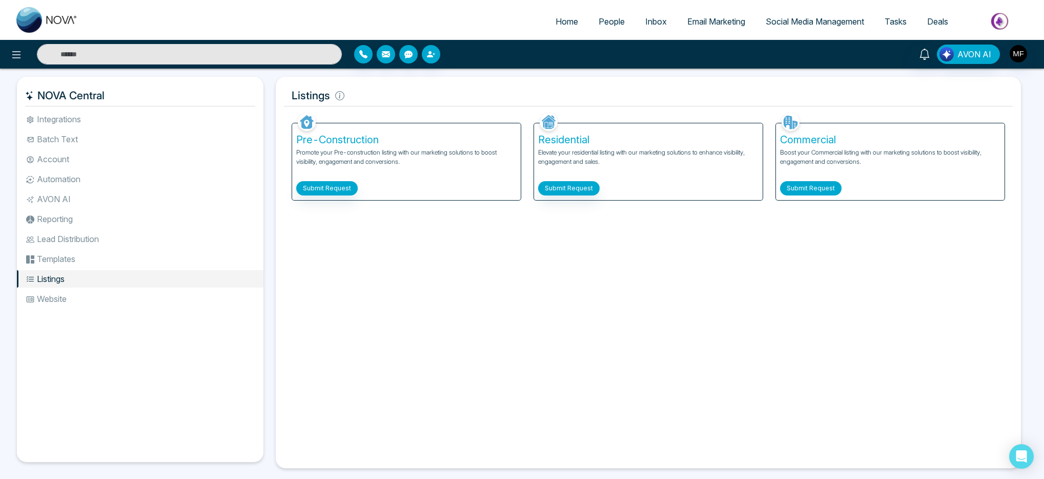
click at [796, 185] on button "Submit Request" at bounding box center [810, 188] width 61 height 14
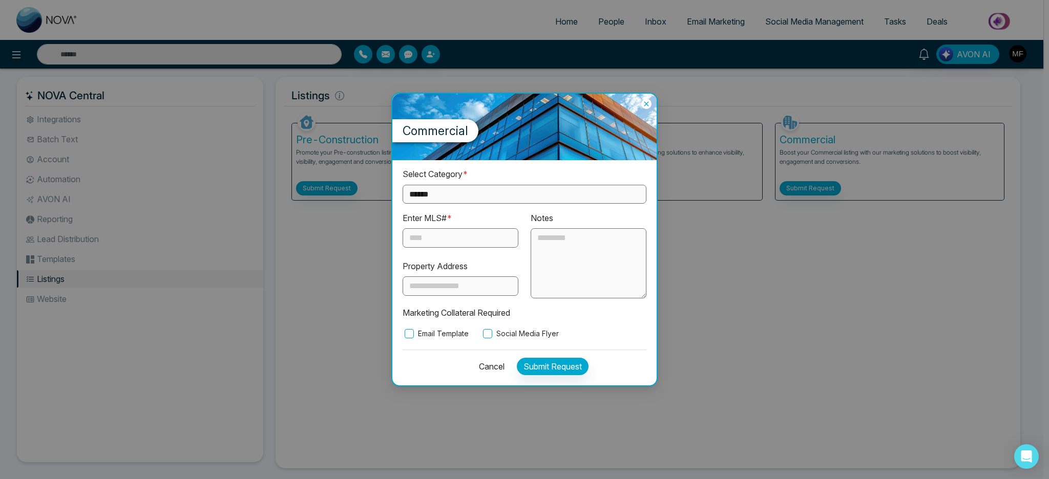
click at [451, 241] on input "text" at bounding box center [461, 237] width 116 height 19
click at [452, 286] on input "text" at bounding box center [461, 286] width 116 height 19
click at [496, 363] on button "Cancel" at bounding box center [489, 366] width 32 height 17
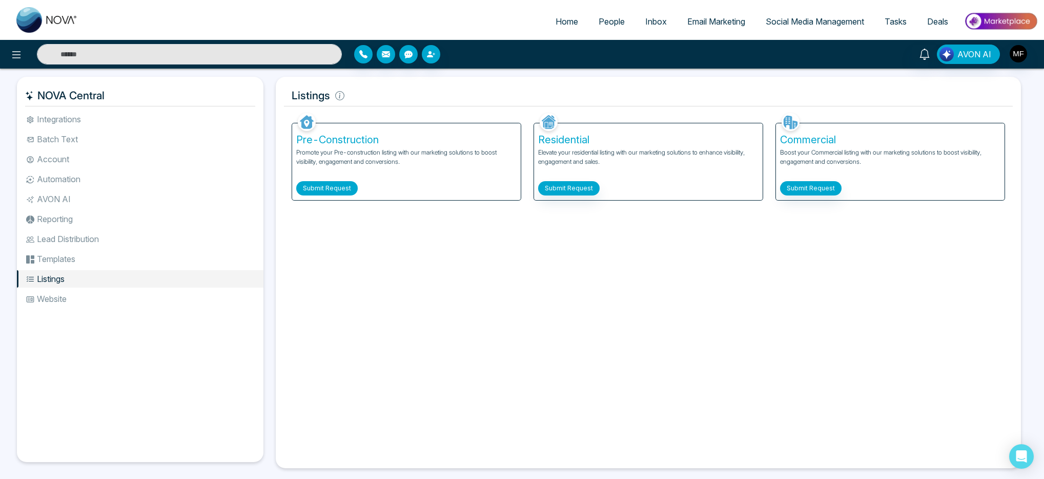
click at [331, 186] on button "Submit Request" at bounding box center [326, 188] width 61 height 14
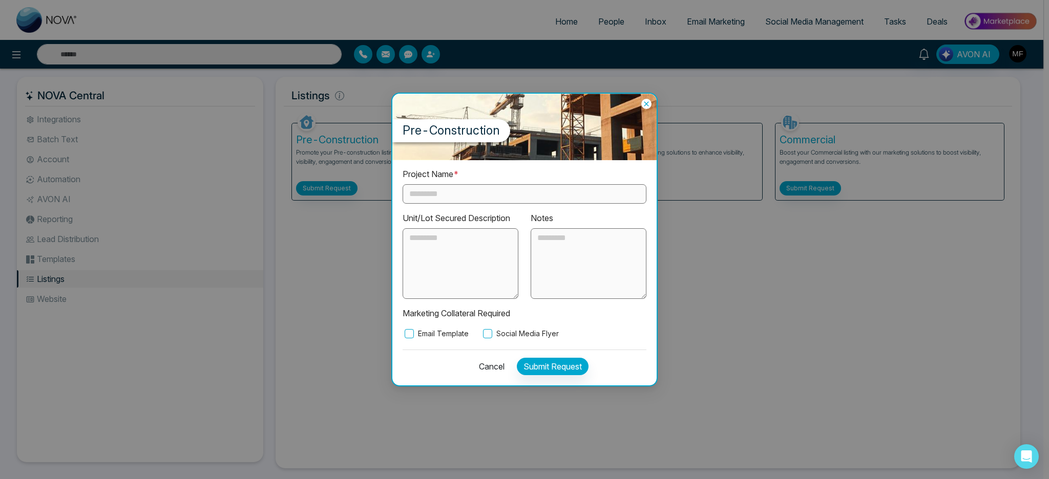
click at [483, 191] on input "text" at bounding box center [525, 193] width 244 height 19
click at [556, 250] on textarea at bounding box center [589, 263] width 116 height 71
click at [495, 257] on textarea at bounding box center [461, 263] width 116 height 71
click at [495, 369] on button "Cancel" at bounding box center [489, 366] width 32 height 17
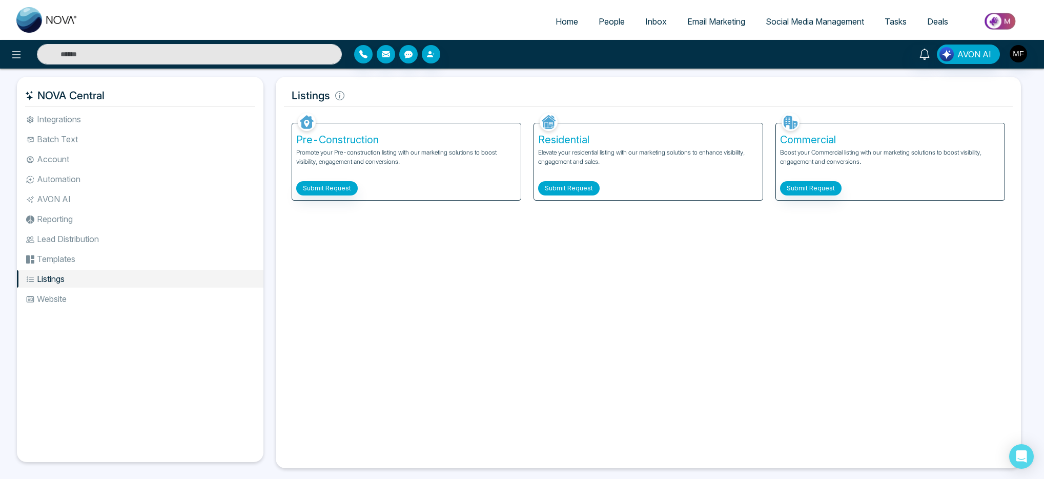
click at [580, 192] on button "Submit Request" at bounding box center [568, 188] width 61 height 14
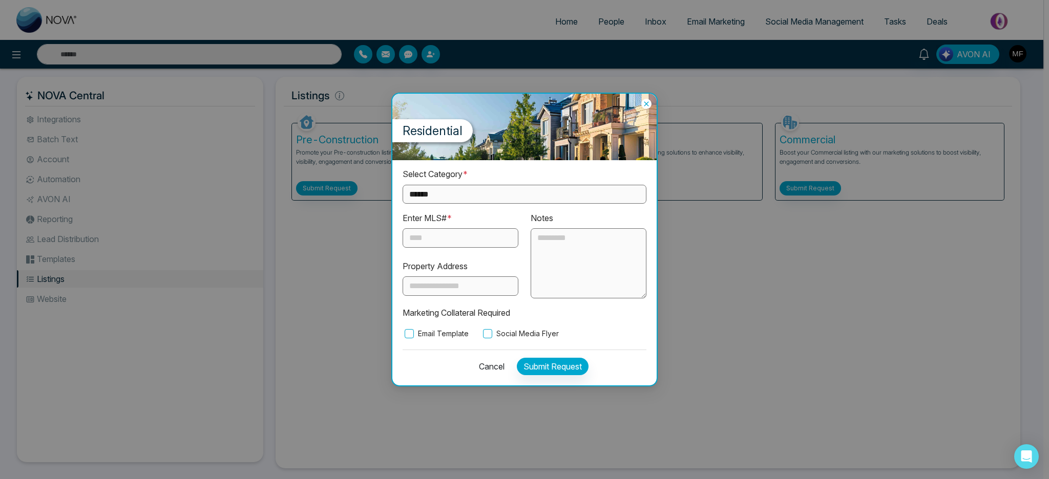
click at [541, 181] on div "**********" at bounding box center [525, 185] width 244 height 35
click at [539, 190] on select "**********" at bounding box center [525, 194] width 244 height 19
click at [523, 196] on select "**********" at bounding box center [525, 194] width 244 height 19
click at [761, 277] on div "**********" at bounding box center [524, 239] width 1049 height 479
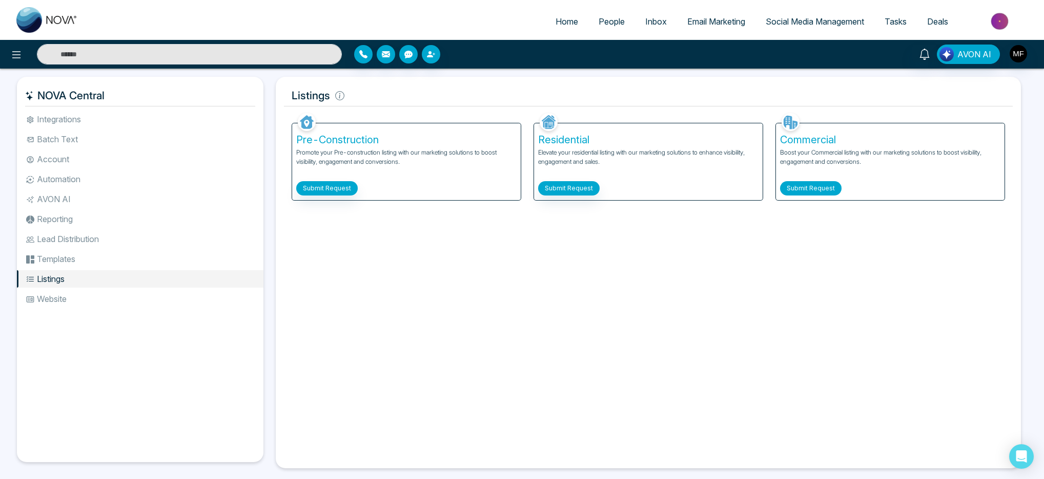
click at [809, 189] on button "Submit Request" at bounding box center [810, 188] width 61 height 14
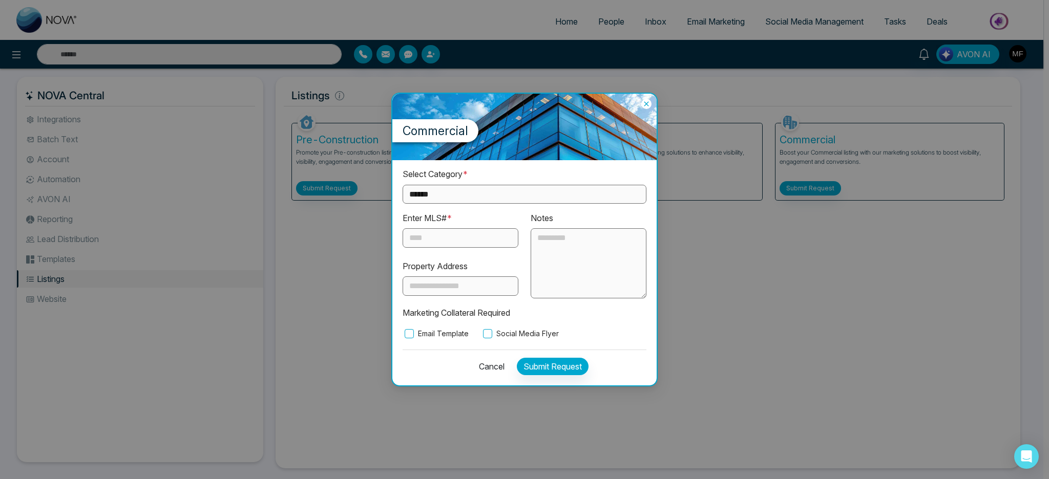
click at [485, 198] on select "**********" at bounding box center [525, 194] width 244 height 19
click at [263, 349] on div "**********" at bounding box center [524, 239] width 1049 height 479
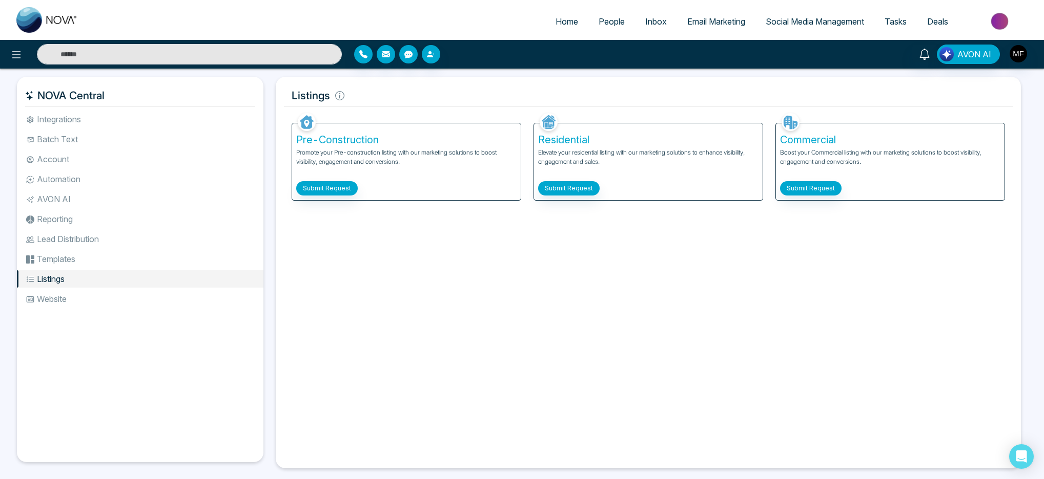
click at [69, 294] on li "Website" at bounding box center [140, 298] width 246 height 17
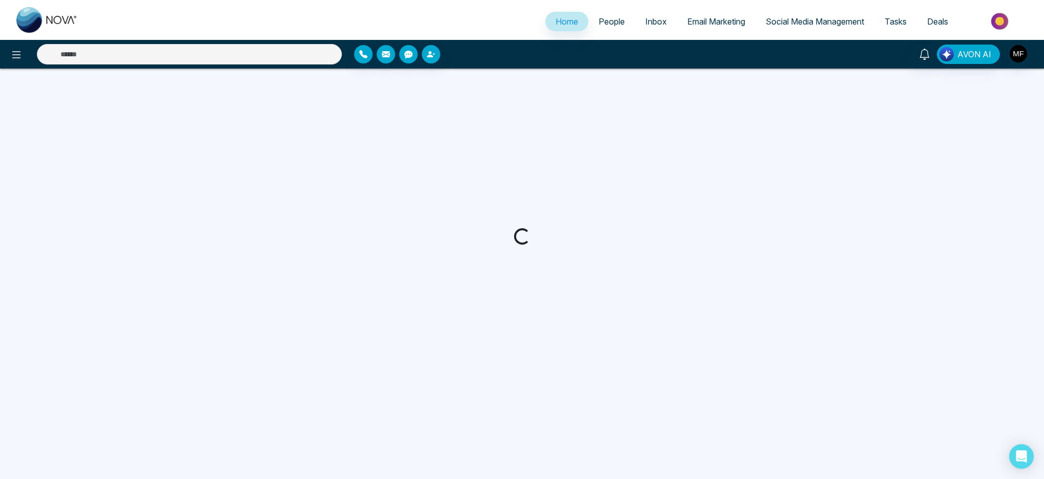
select select "*"
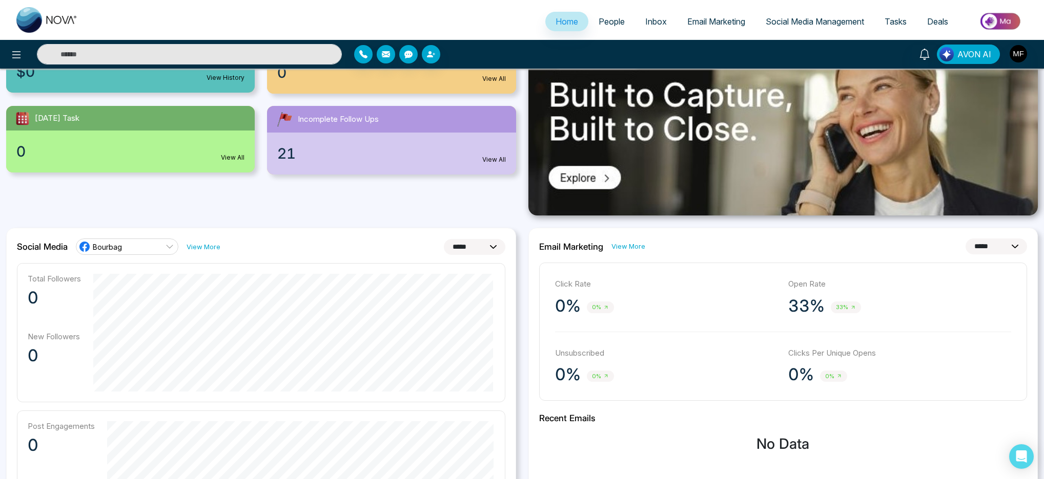
scroll to position [76, 0]
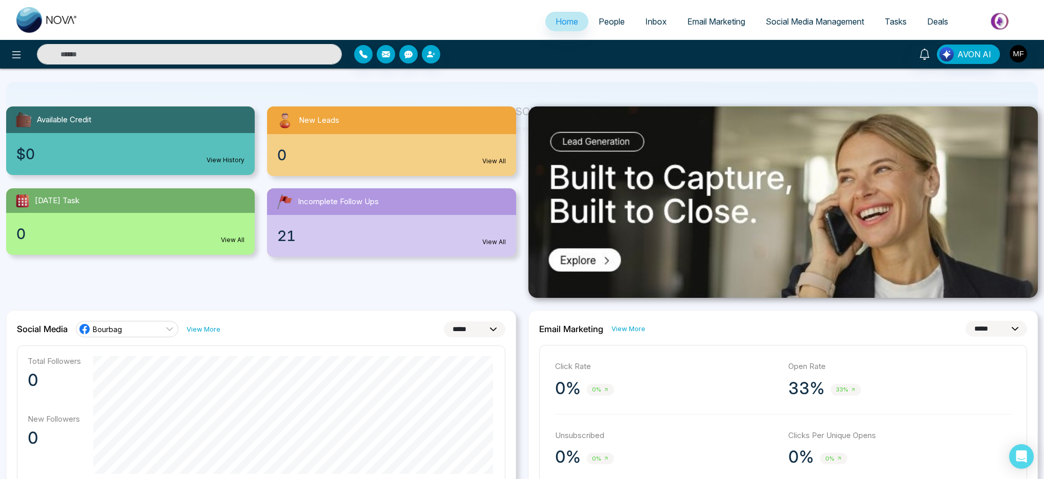
click at [520, 183] on div "Available Credit $0 View History New Leads 0 View All Today's Task 0 View All I…" at bounding box center [261, 175] width 522 height 163
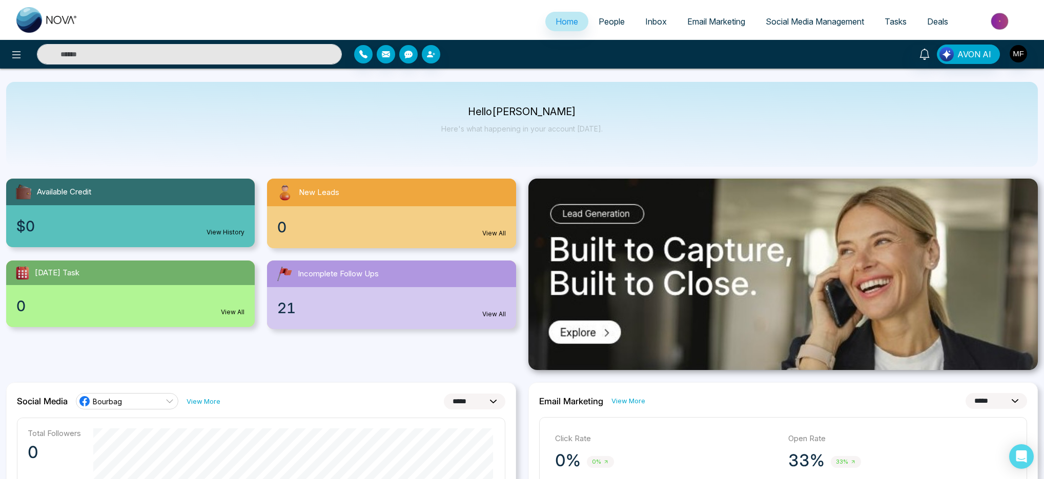
scroll to position [0, 0]
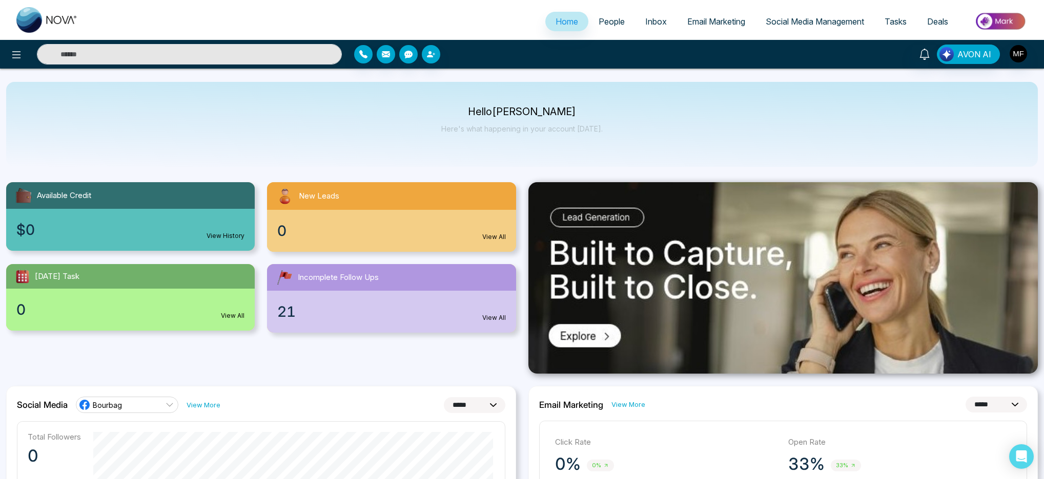
click at [522, 158] on div "Hello Marwen Ferchichi Here's what happening in your account today." at bounding box center [521, 124] width 1031 height 85
click at [515, 149] on div "Hello Marwen Ferchichi Here's what happening in your account today." at bounding box center [521, 124] width 1031 height 85
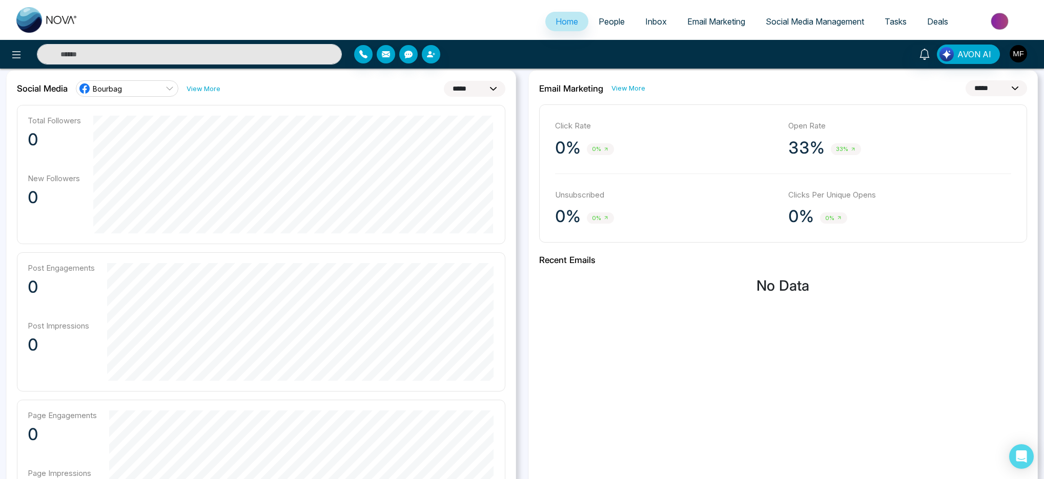
scroll to position [324, 0]
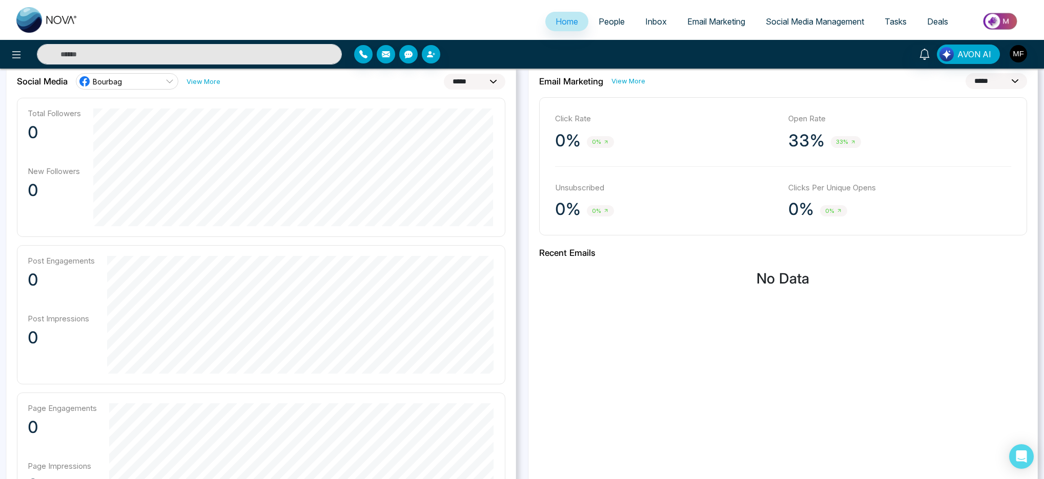
click at [518, 155] on div "**********" at bounding box center [261, 302] width 522 height 481
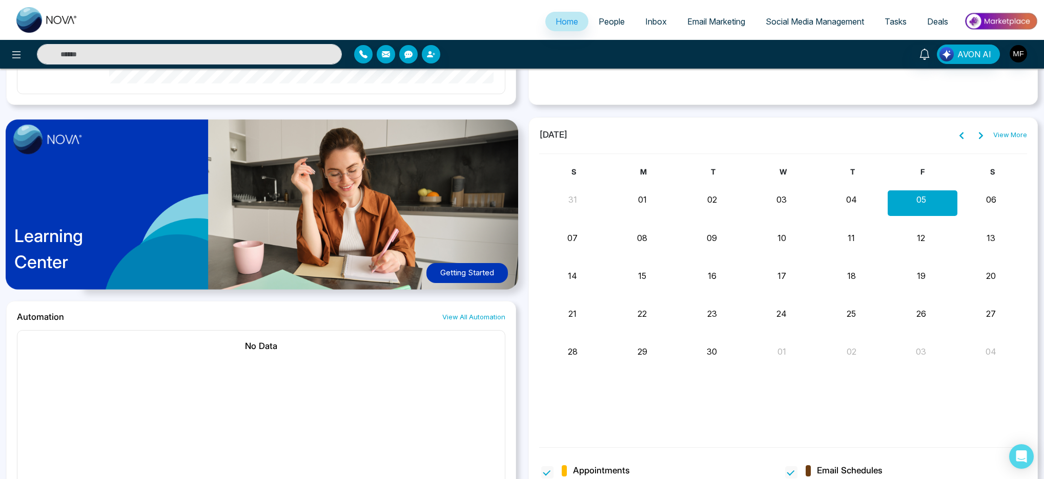
scroll to position [794, 0]
